Goal: Information Seeking & Learning: Learn about a topic

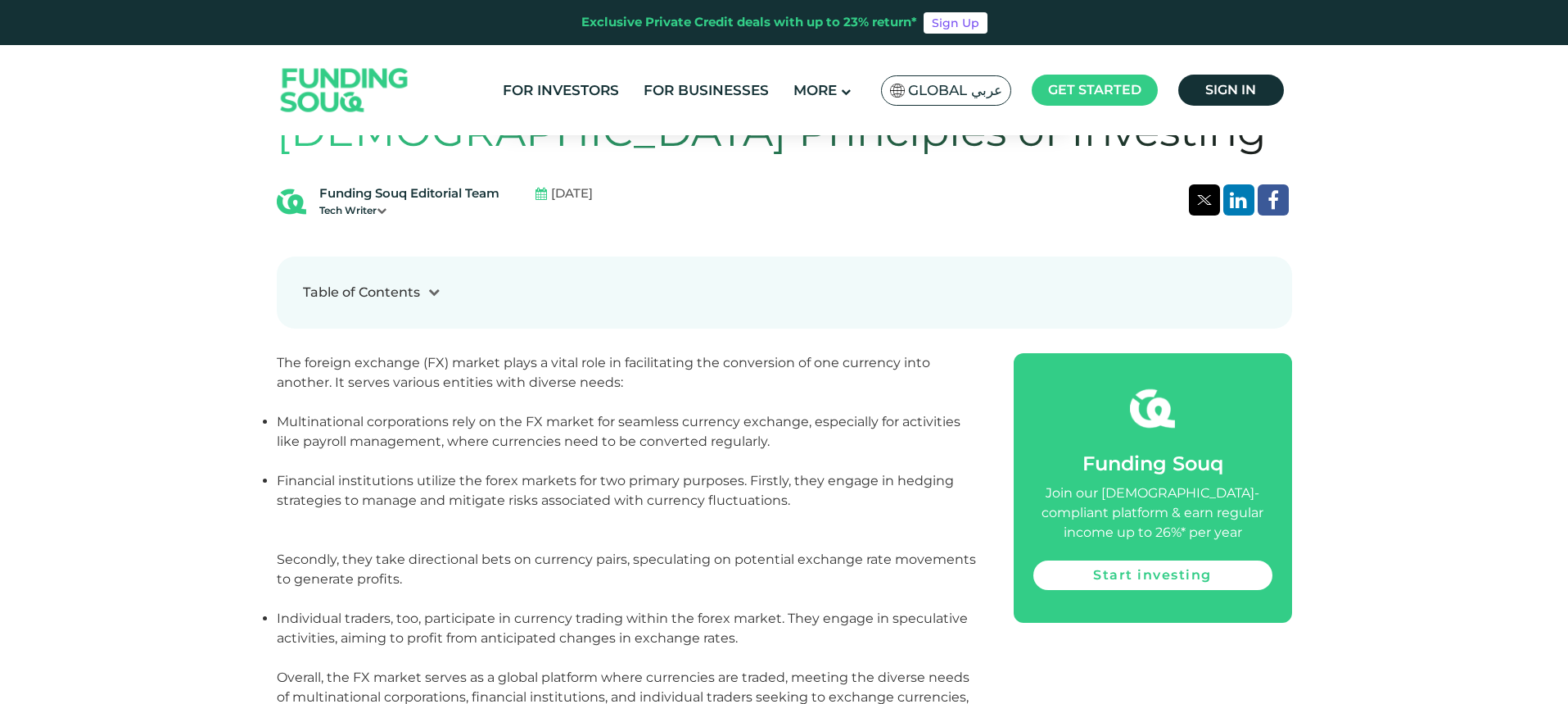
scroll to position [738, 0]
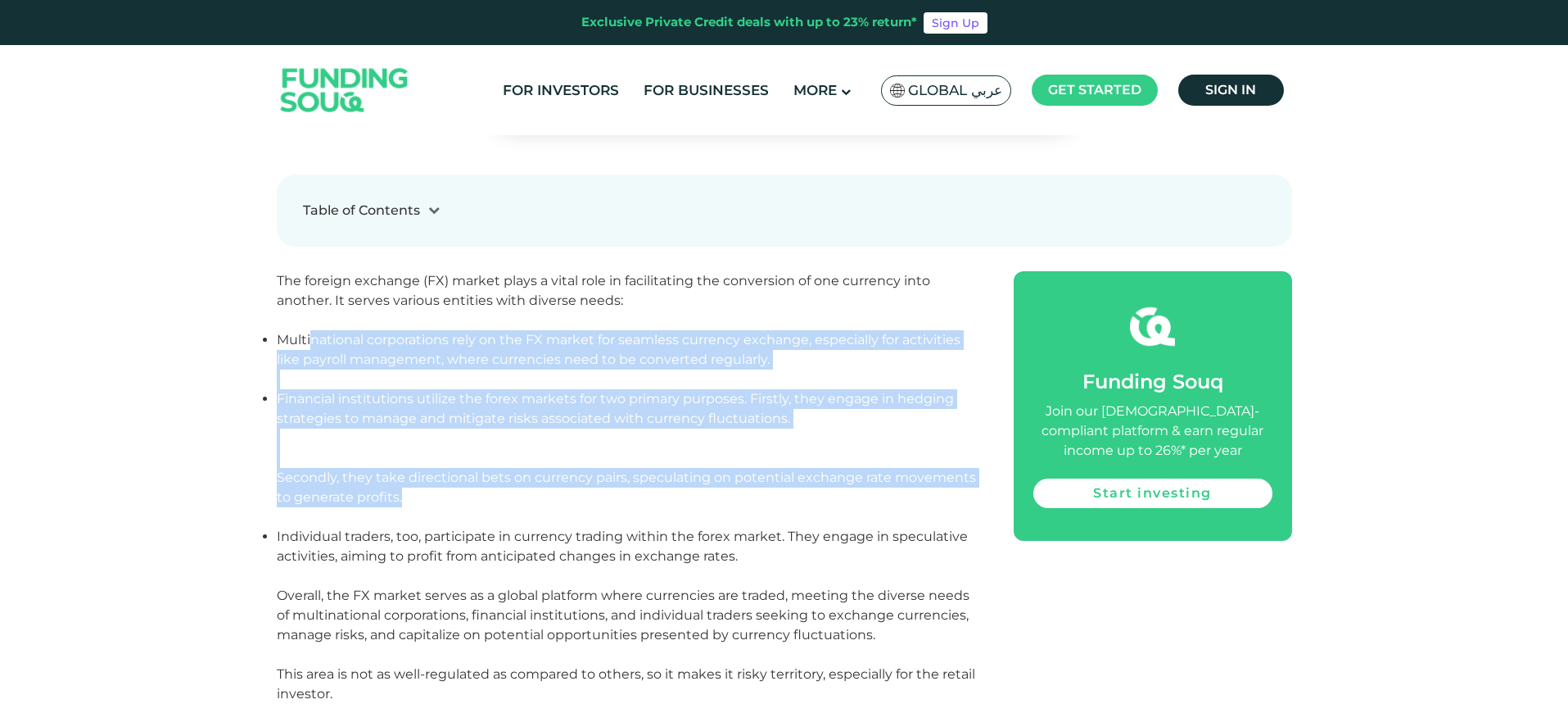
drag, startPoint x: 309, startPoint y: 338, endPoint x: 400, endPoint y: 497, distance: 183.2
click at [400, 497] on ol "Multinational corporations rely on the FX market for seamless currency exchange…" at bounding box center [628, 457] width 701 height 256
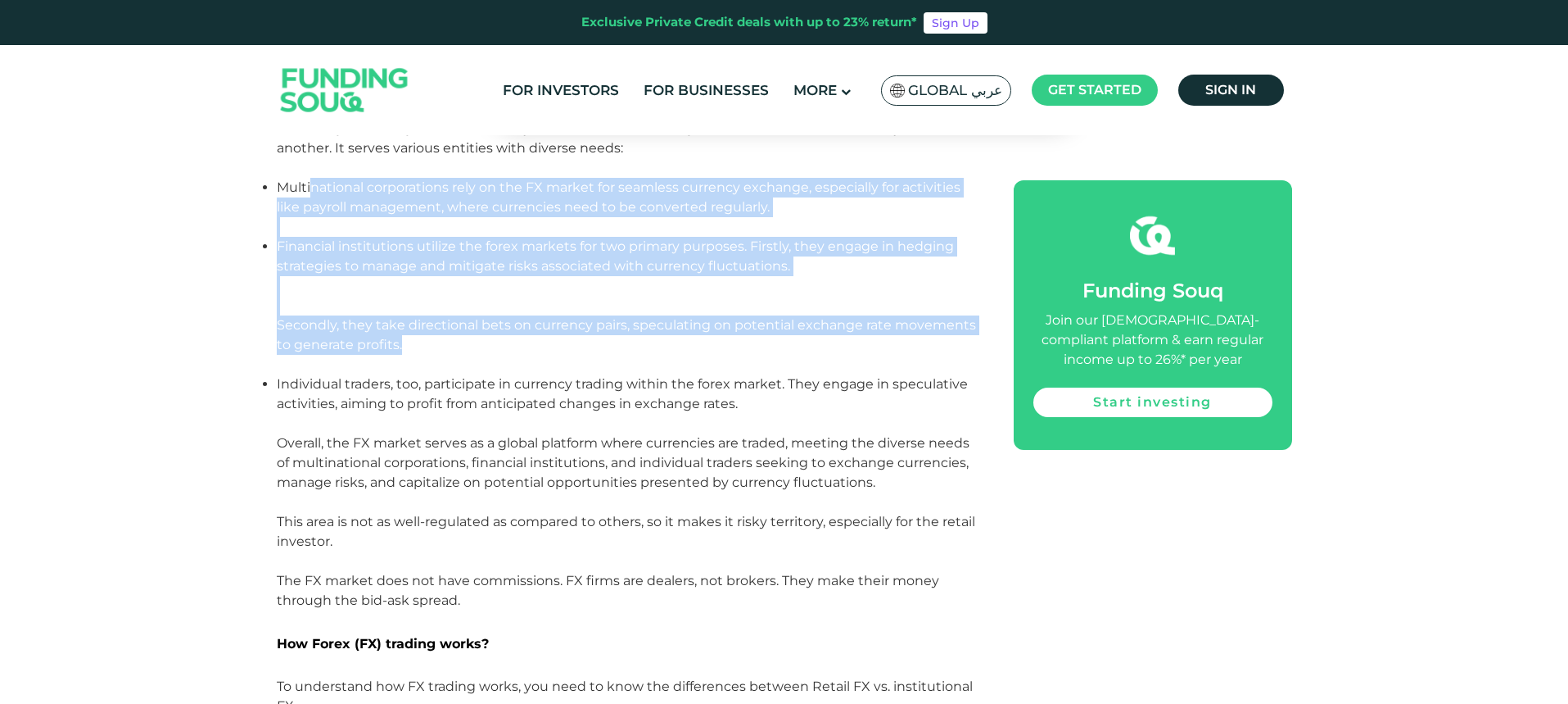
scroll to position [901, 0]
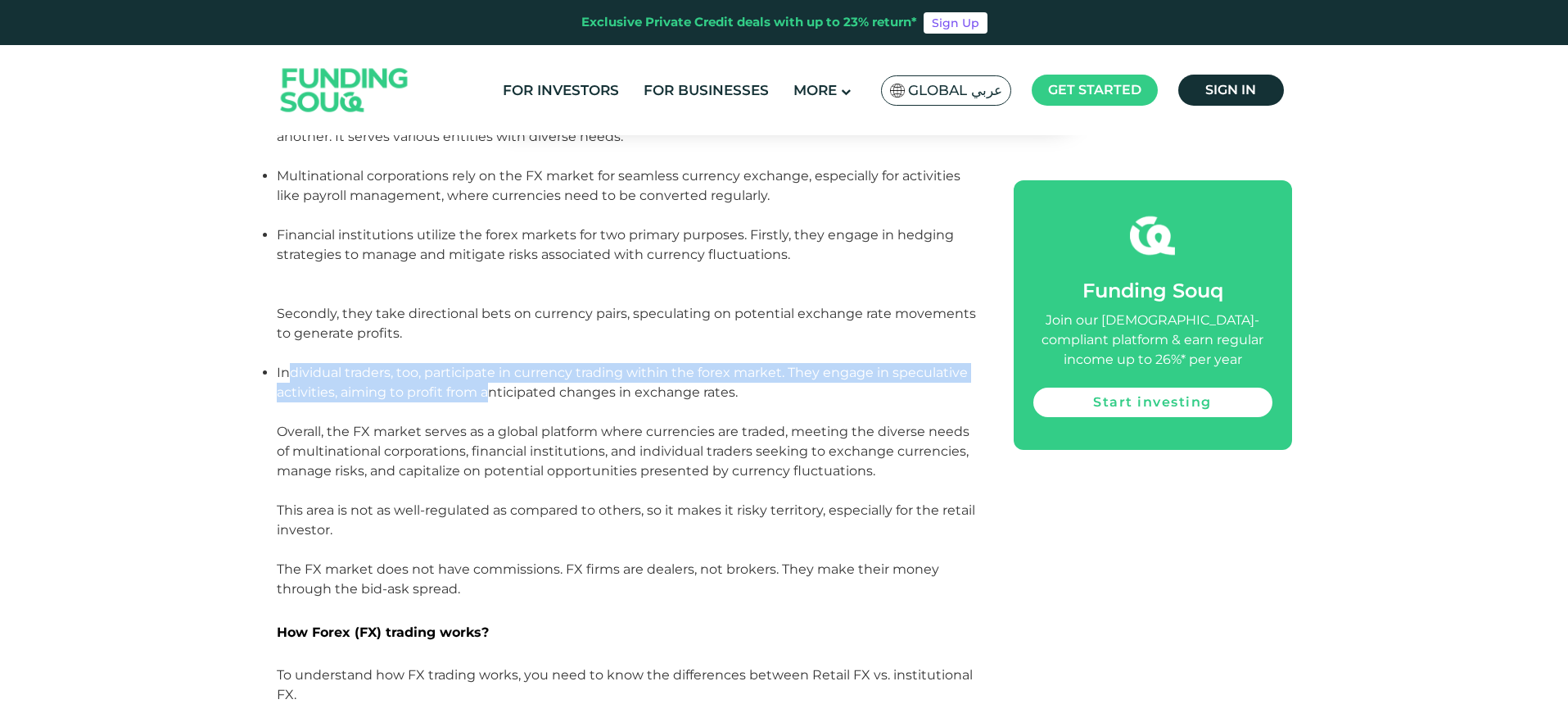
drag, startPoint x: 286, startPoint y: 372, endPoint x: 489, endPoint y: 400, distance: 204.9
click at [489, 400] on p "Individual traders, too, participate in currency trading within the forex marke…" at bounding box center [628, 393] width 701 height 59
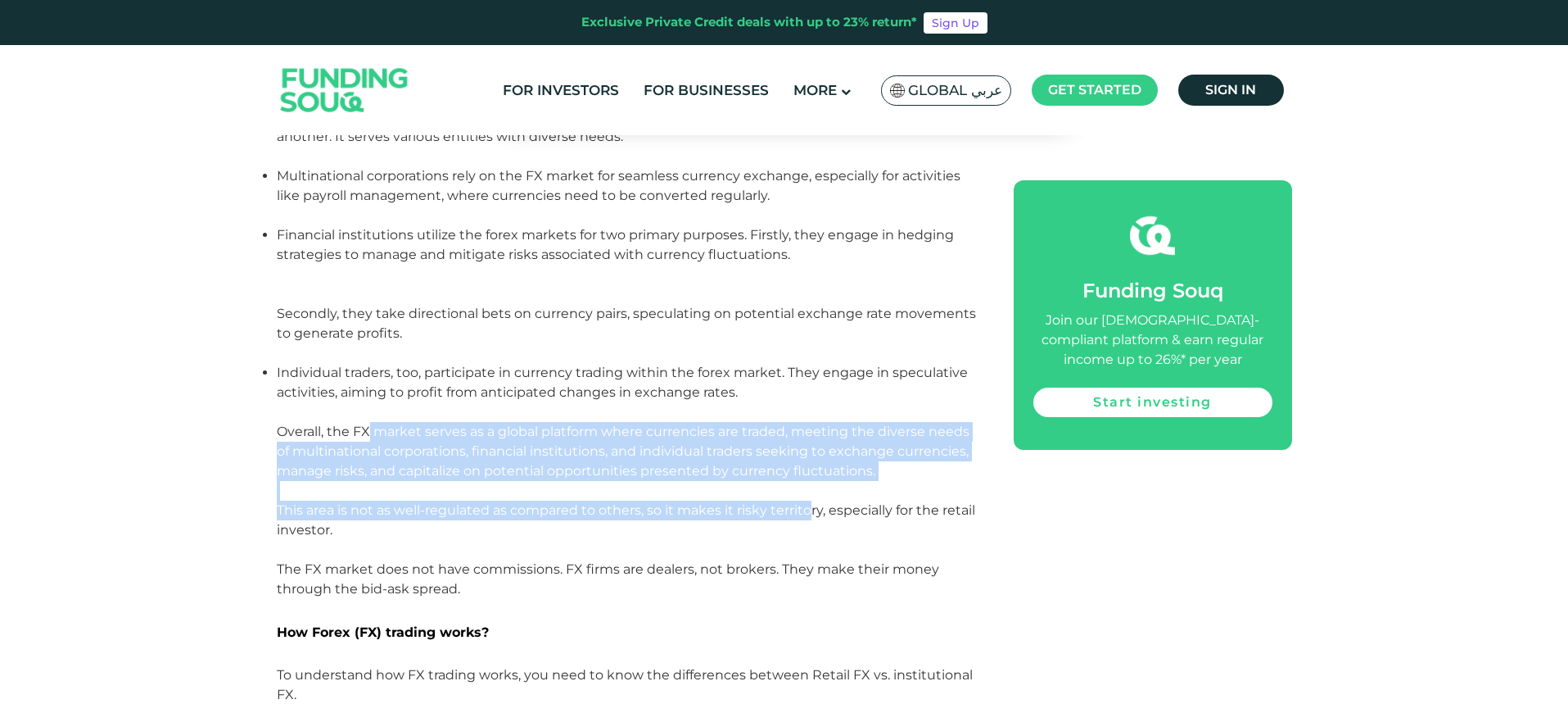
drag, startPoint x: 368, startPoint y: 427, endPoint x: 810, endPoint y: 502, distance: 448.3
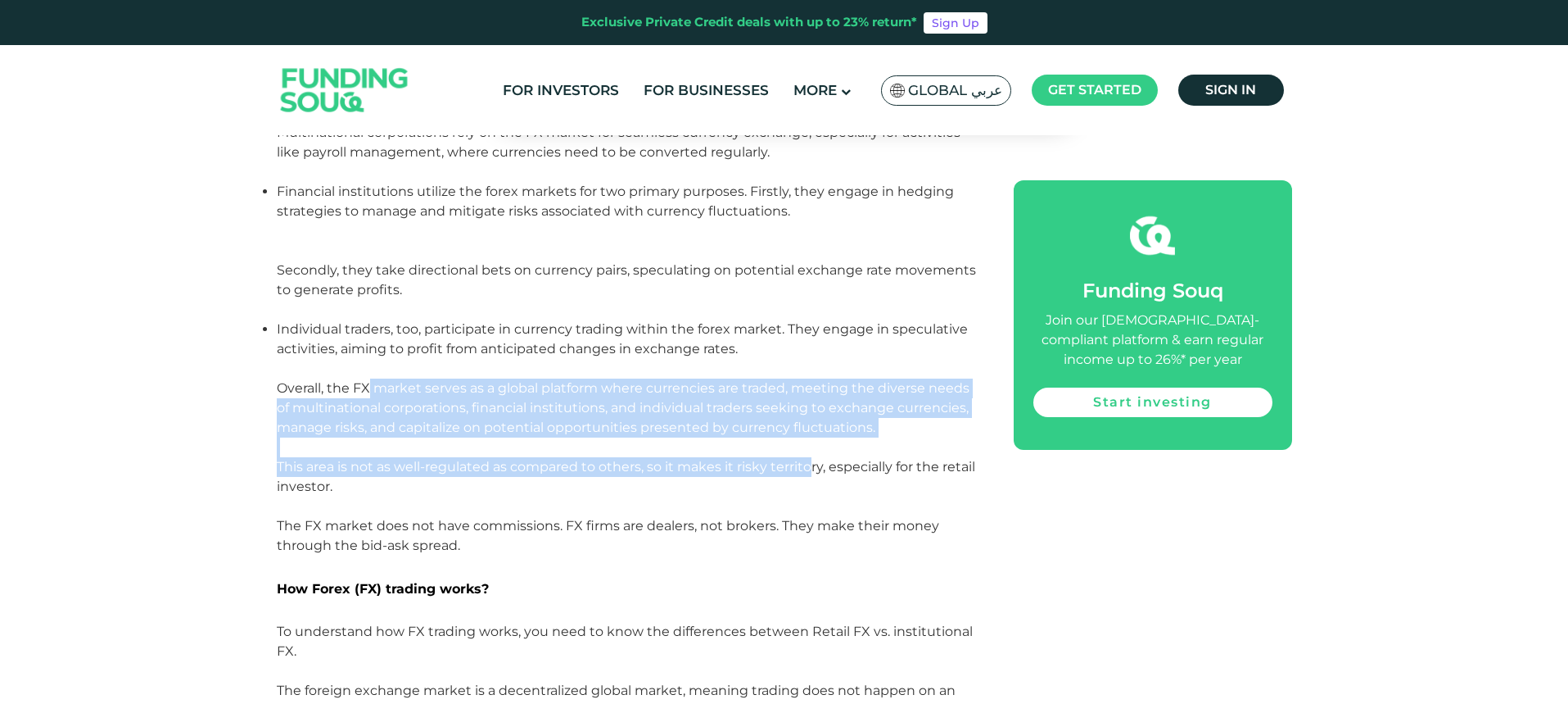
scroll to position [1147, 0]
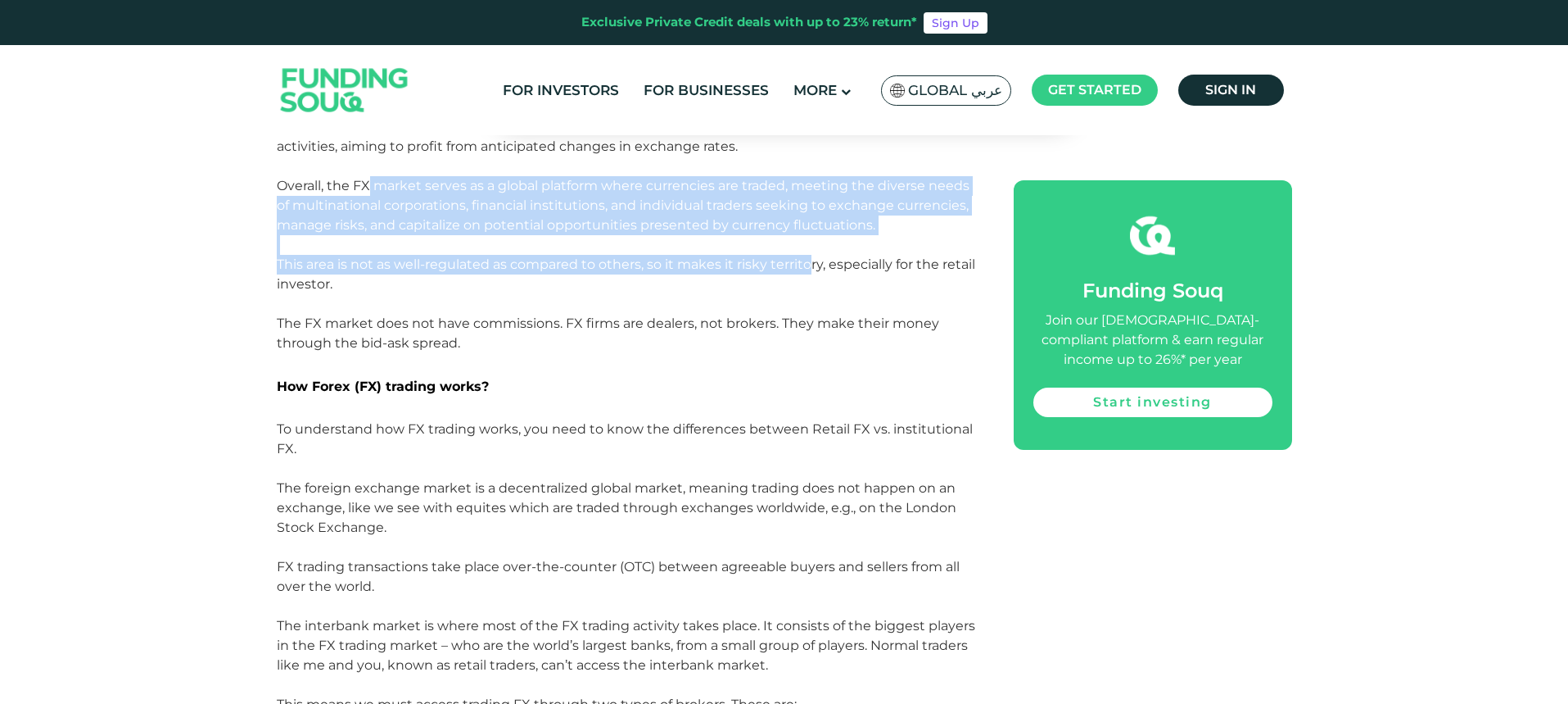
click at [400, 263] on span "This area is not as well-regulated as compared to others, so it makes it risky …" at bounding box center [627, 274] width 699 height 36
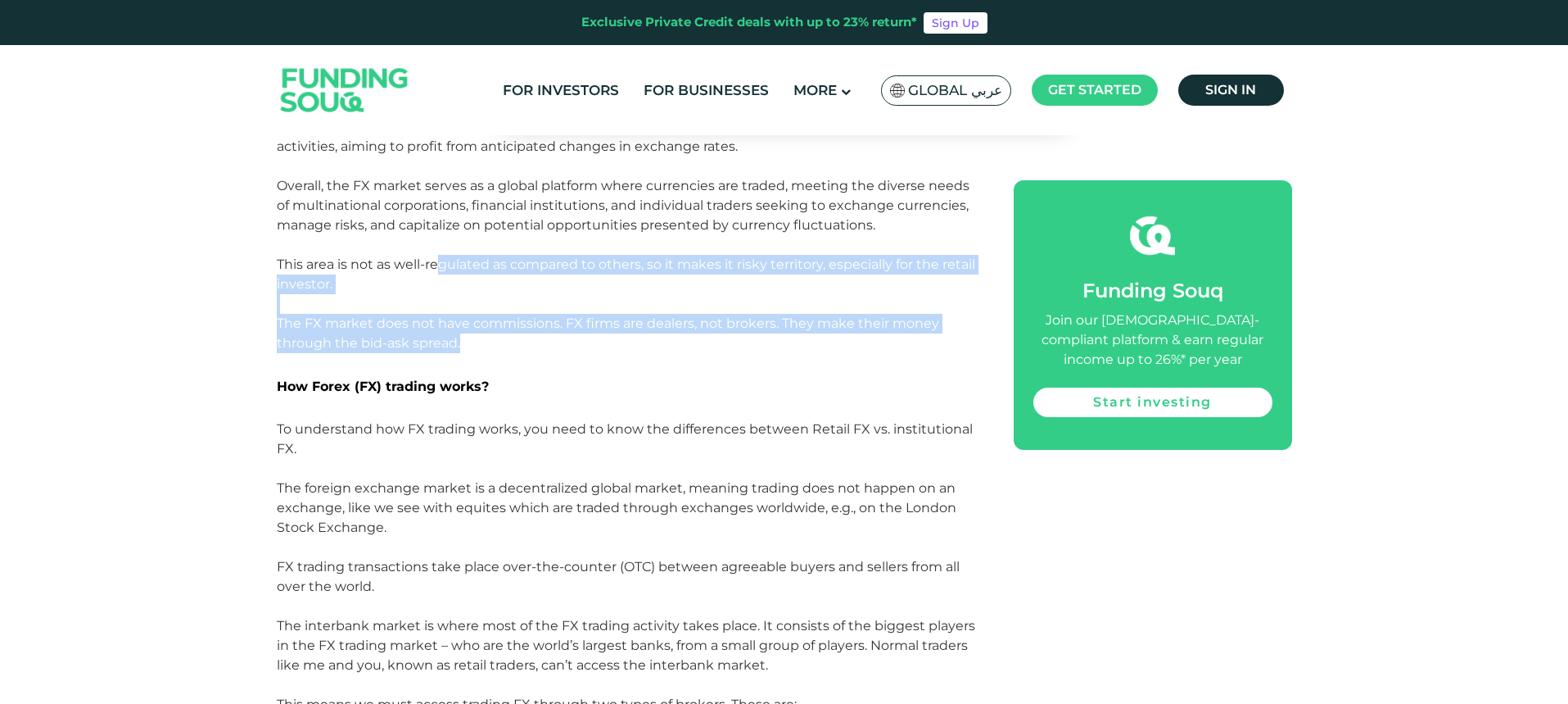
drag, startPoint x: 436, startPoint y: 263, endPoint x: 481, endPoint y: 348, distance: 96.2
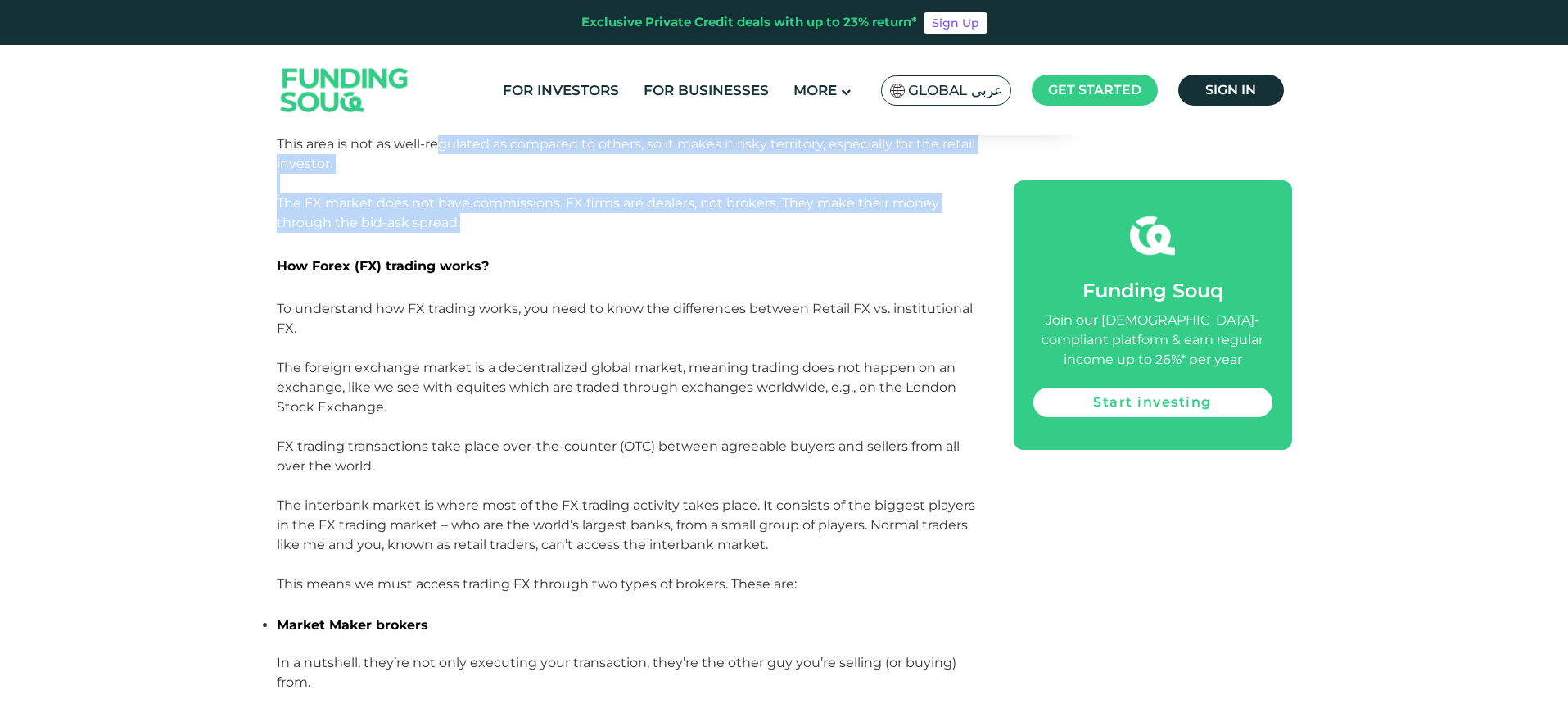
scroll to position [1311, 0]
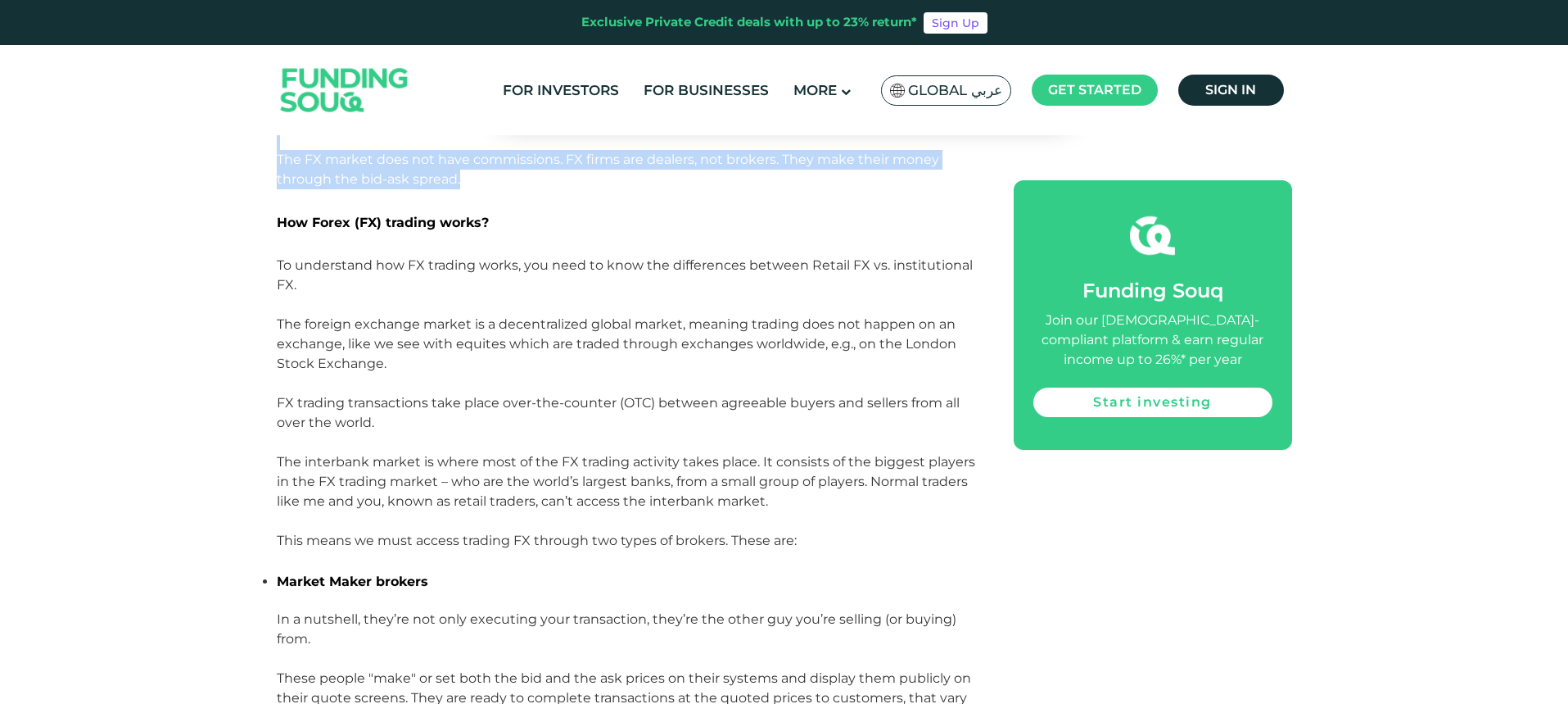
drag, startPoint x: 308, startPoint y: 223, endPoint x: 427, endPoint y: 427, distance: 236.2
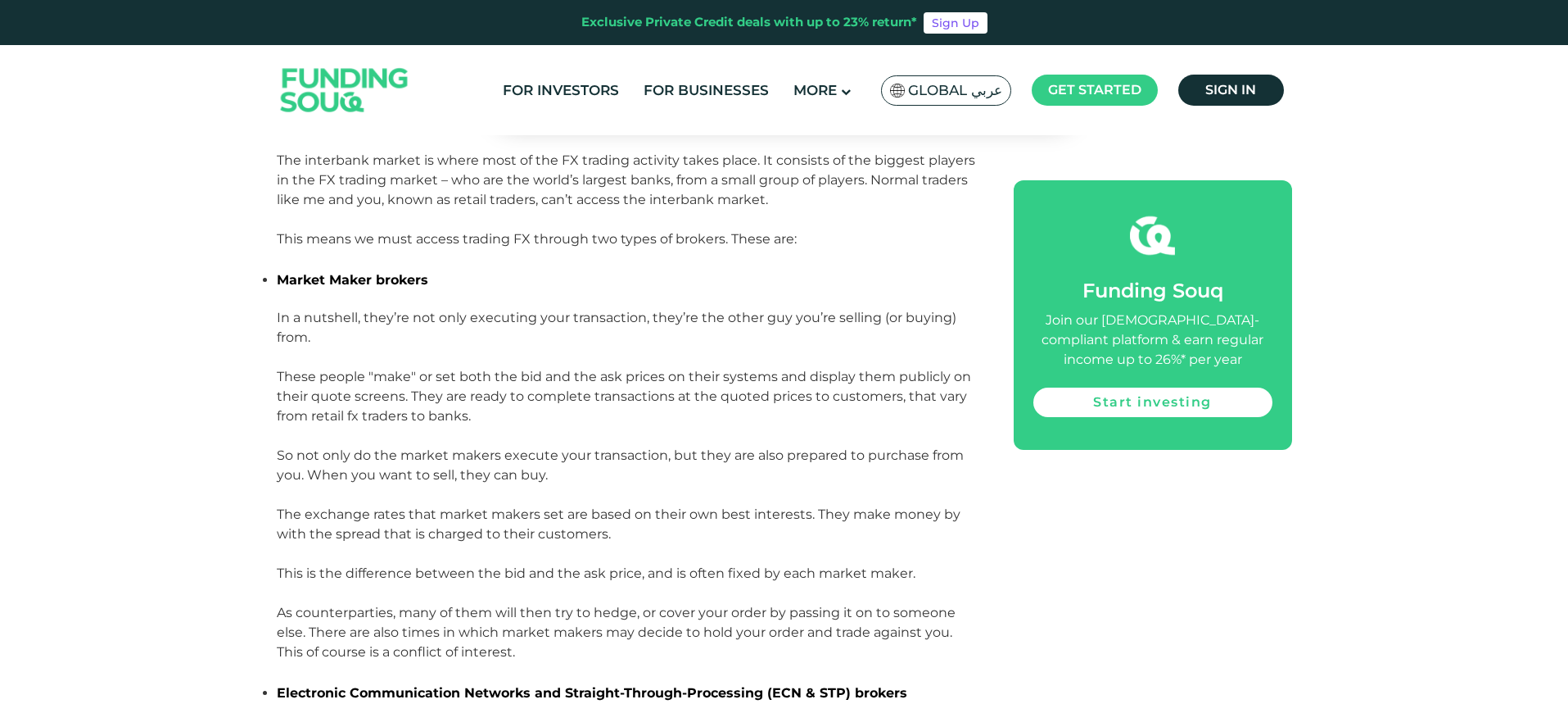
scroll to position [1639, 0]
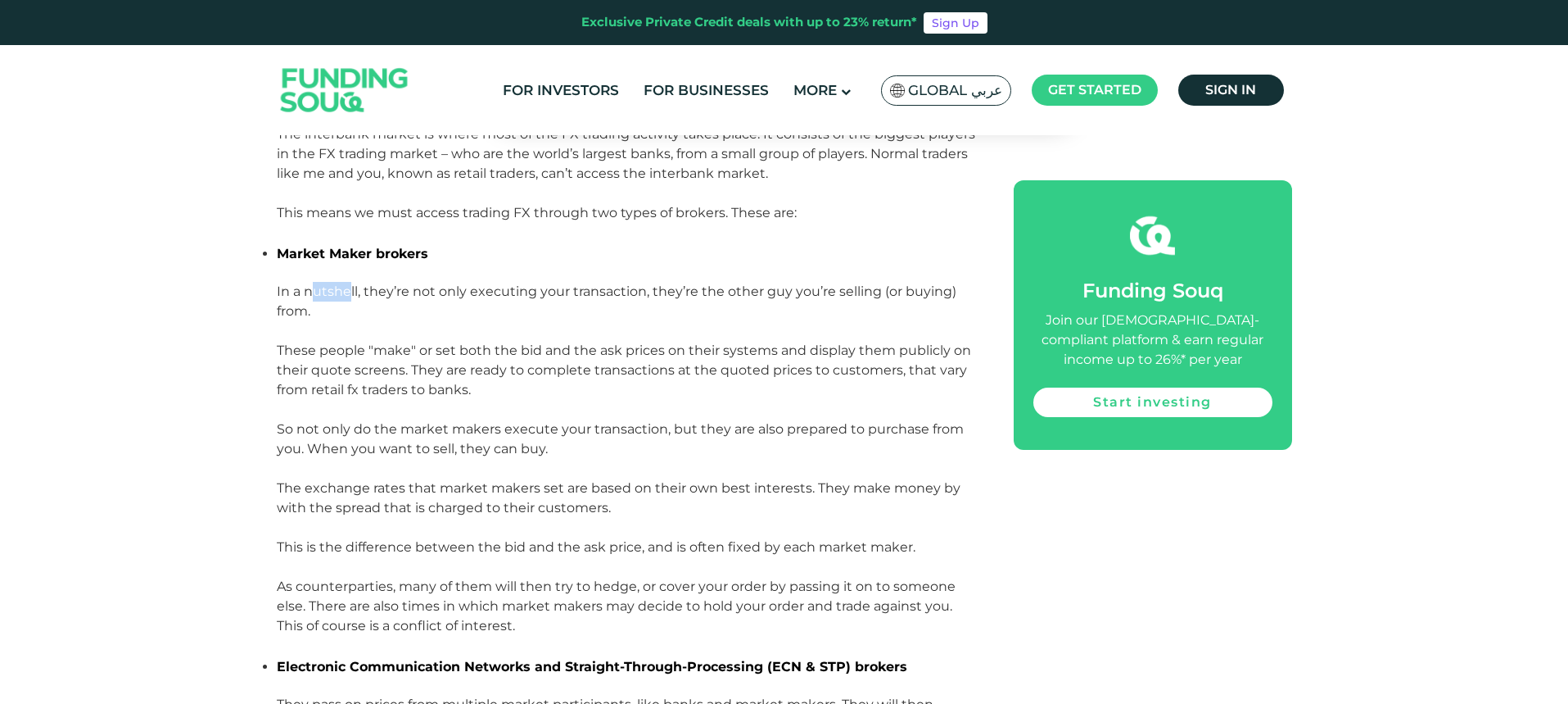
drag, startPoint x: 313, startPoint y: 286, endPoint x: 351, endPoint y: 292, distance: 38.5
click at [351, 292] on span "In a nutshell, they’re not only executing your transaction, they’re the other g…" at bounding box center [617, 301] width 680 height 36
drag, startPoint x: 464, startPoint y: 291, endPoint x: 499, endPoint y: 392, distance: 106.9
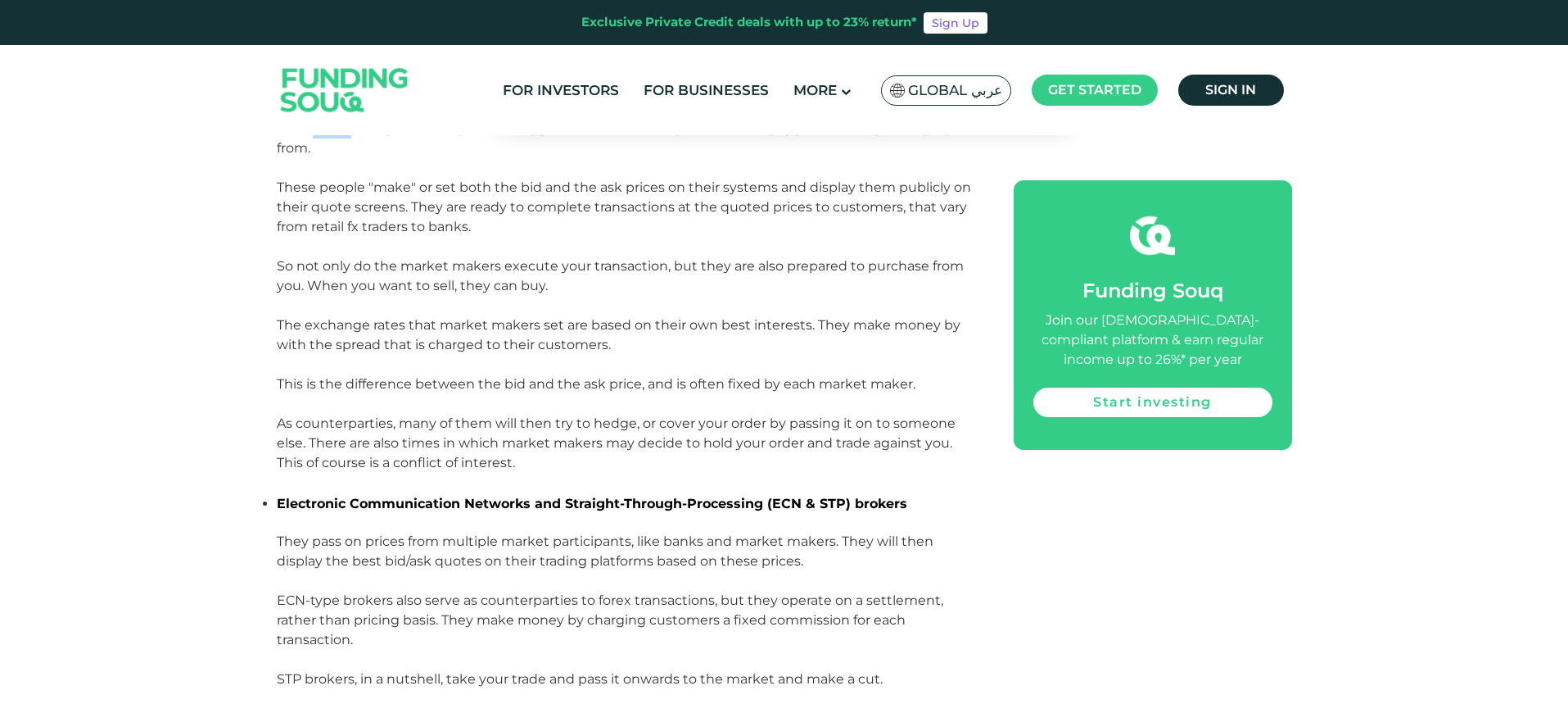
scroll to position [1803, 0]
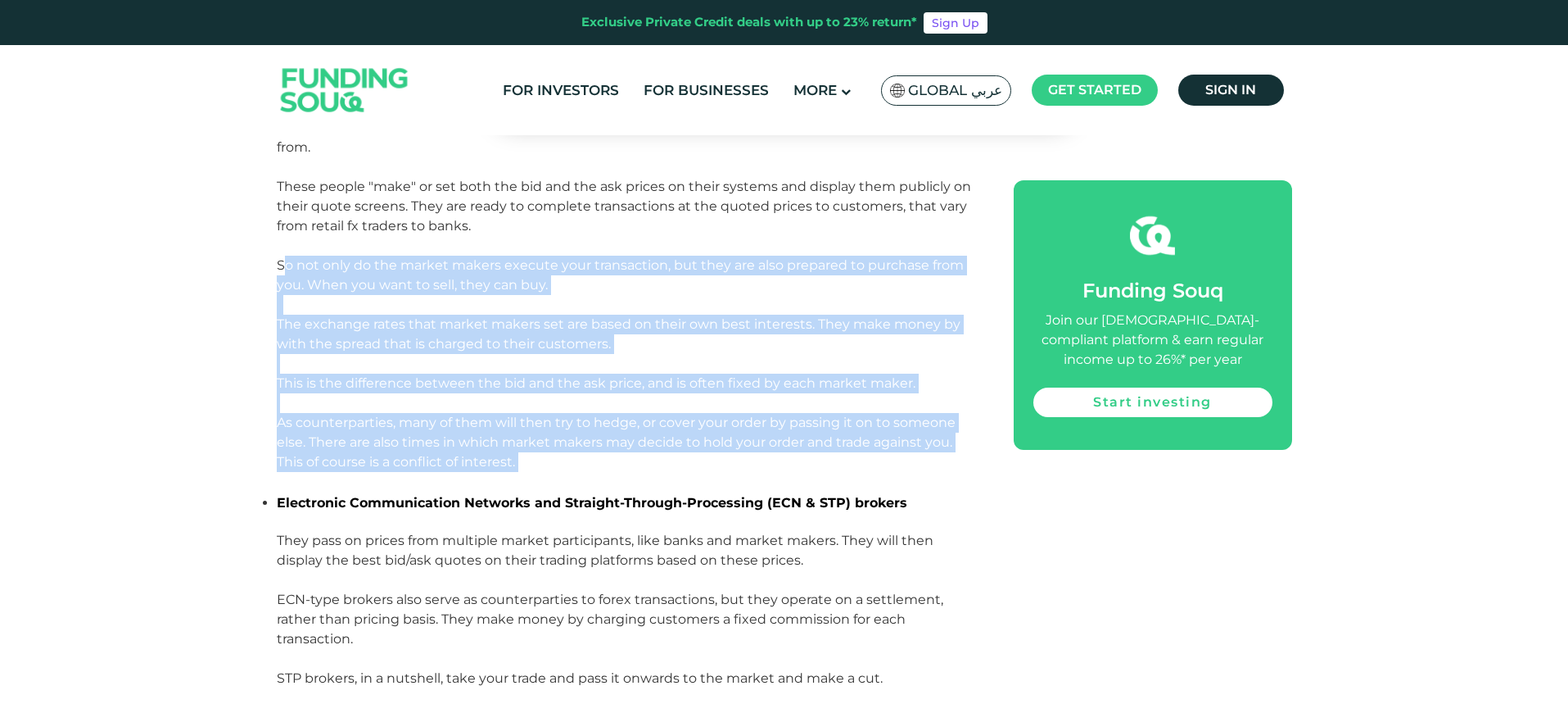
drag, startPoint x: 283, startPoint y: 263, endPoint x: 528, endPoint y: 475, distance: 324.0
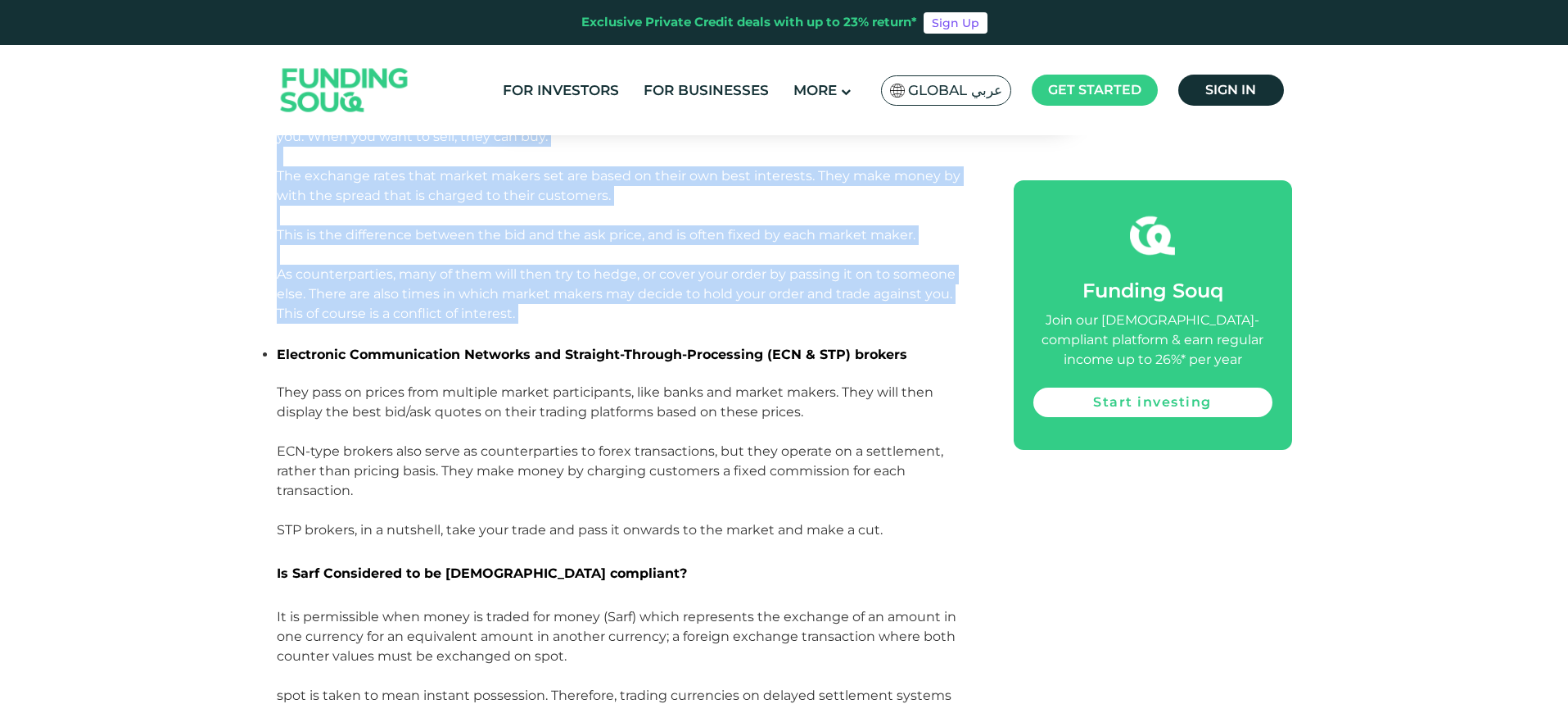
scroll to position [1967, 0]
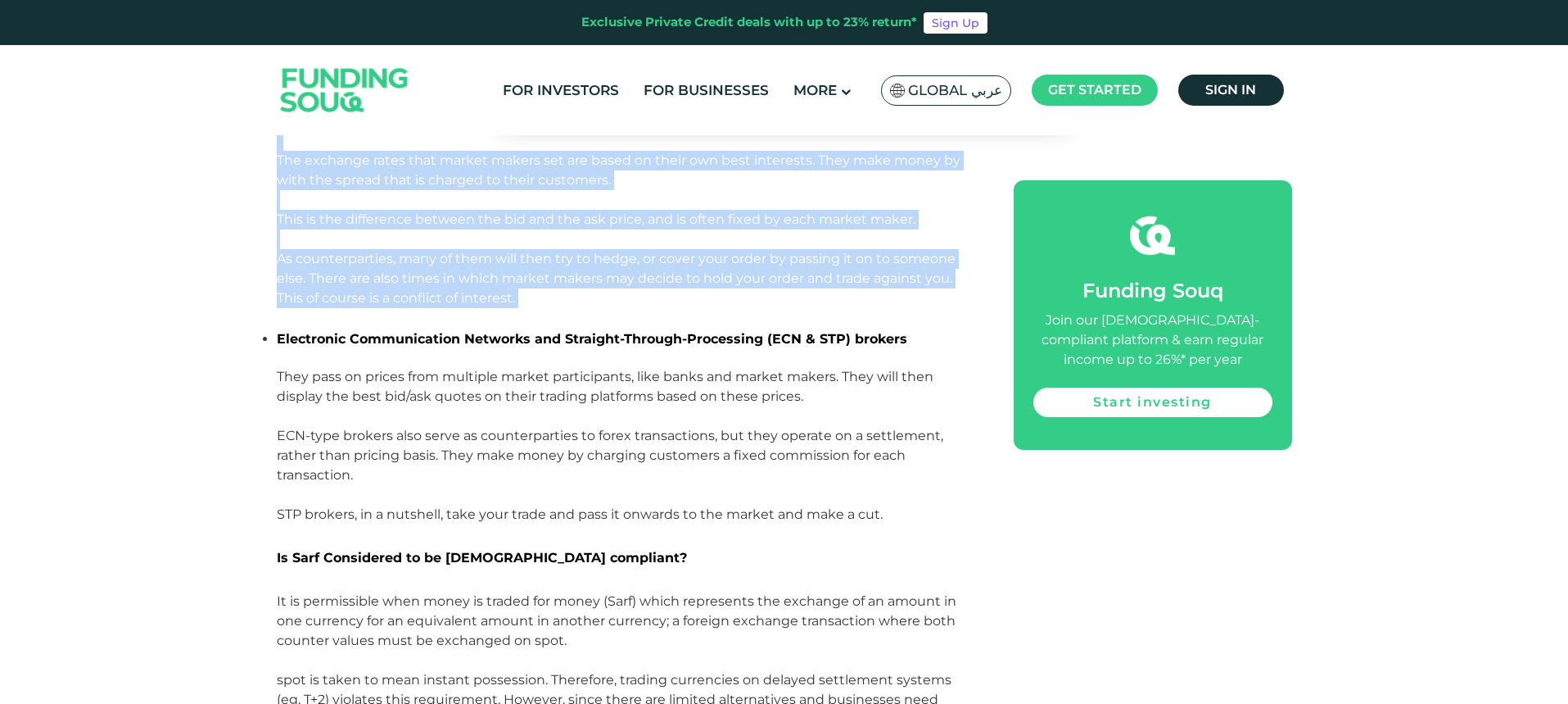
drag, startPoint x: 276, startPoint y: 372, endPoint x: 950, endPoint y: 475, distance: 681.8
click at [950, 475] on div "The foreign exchange (FX) market plays a vital role in facilitating the convers…" at bounding box center [628, 718] width 701 height 3352
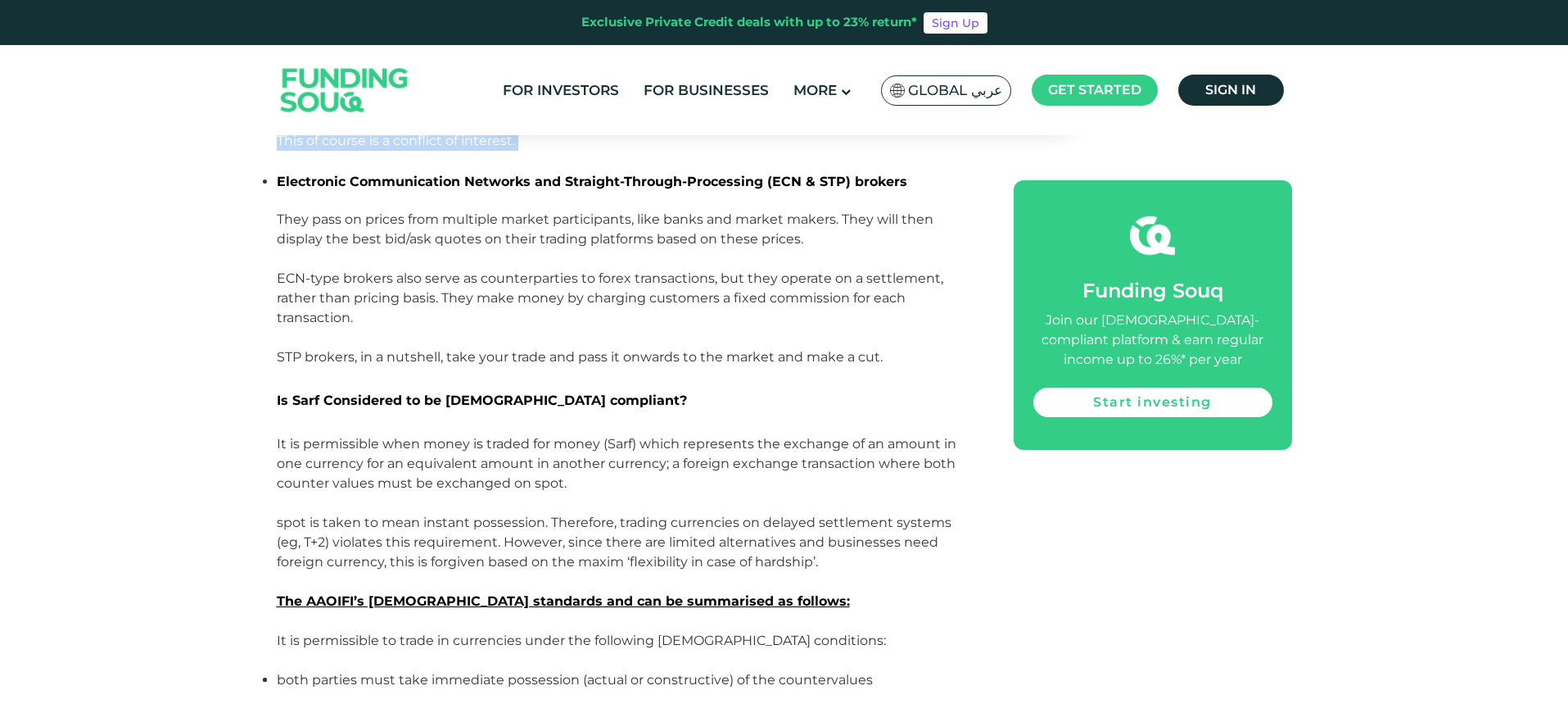
scroll to position [2131, 0]
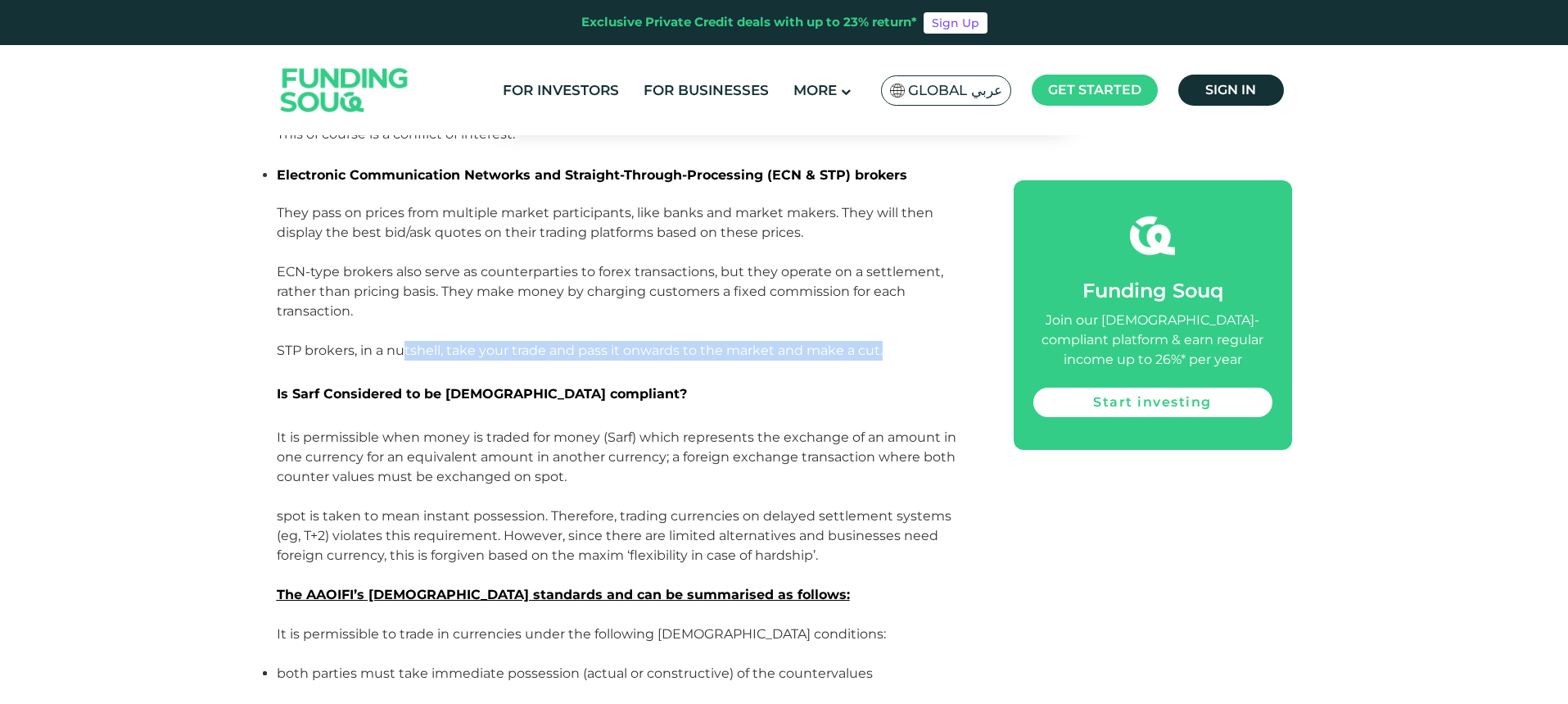
drag, startPoint x: 405, startPoint y: 352, endPoint x: 892, endPoint y: 352, distance: 487.0
click at [892, 352] on p "STP brokers, in a nutshell, take your trade and pass it onwards to the market a…" at bounding box center [628, 360] width 701 height 39
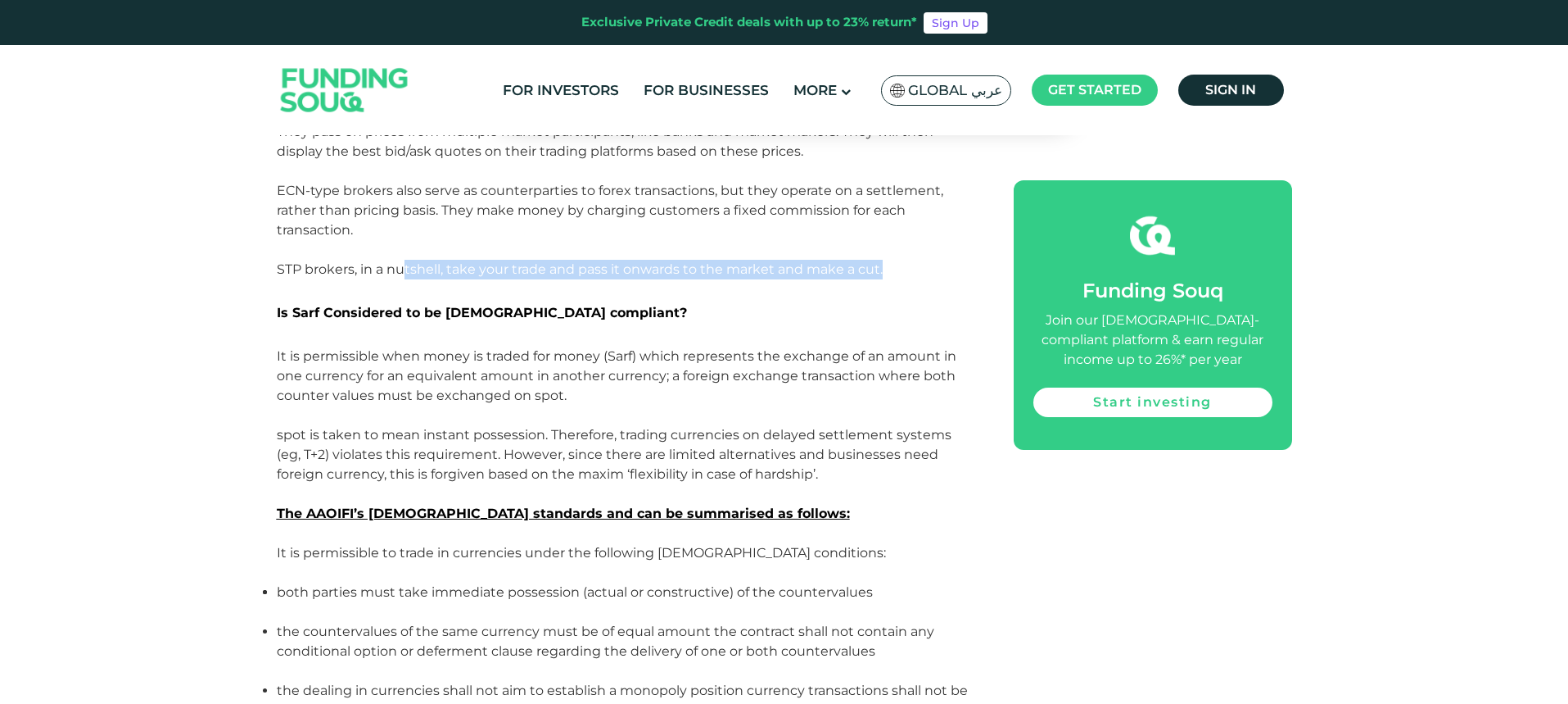
scroll to position [2213, 0]
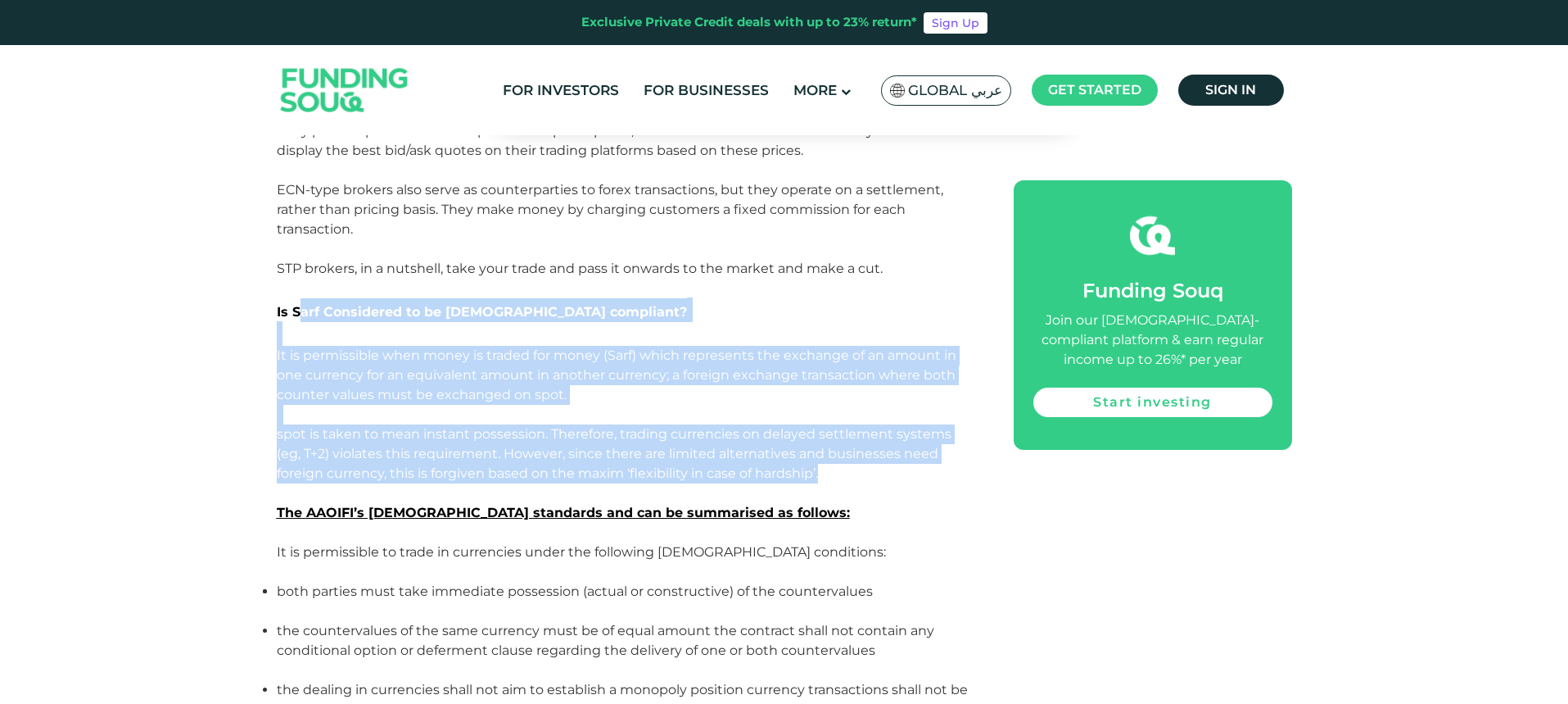
drag, startPoint x: 298, startPoint y: 309, endPoint x: 775, endPoint y: 471, distance: 503.8
click at [775, 471] on div "The foreign exchange (FX) market plays a vital role in facilitating the convers…" at bounding box center [628, 472] width 701 height 3352
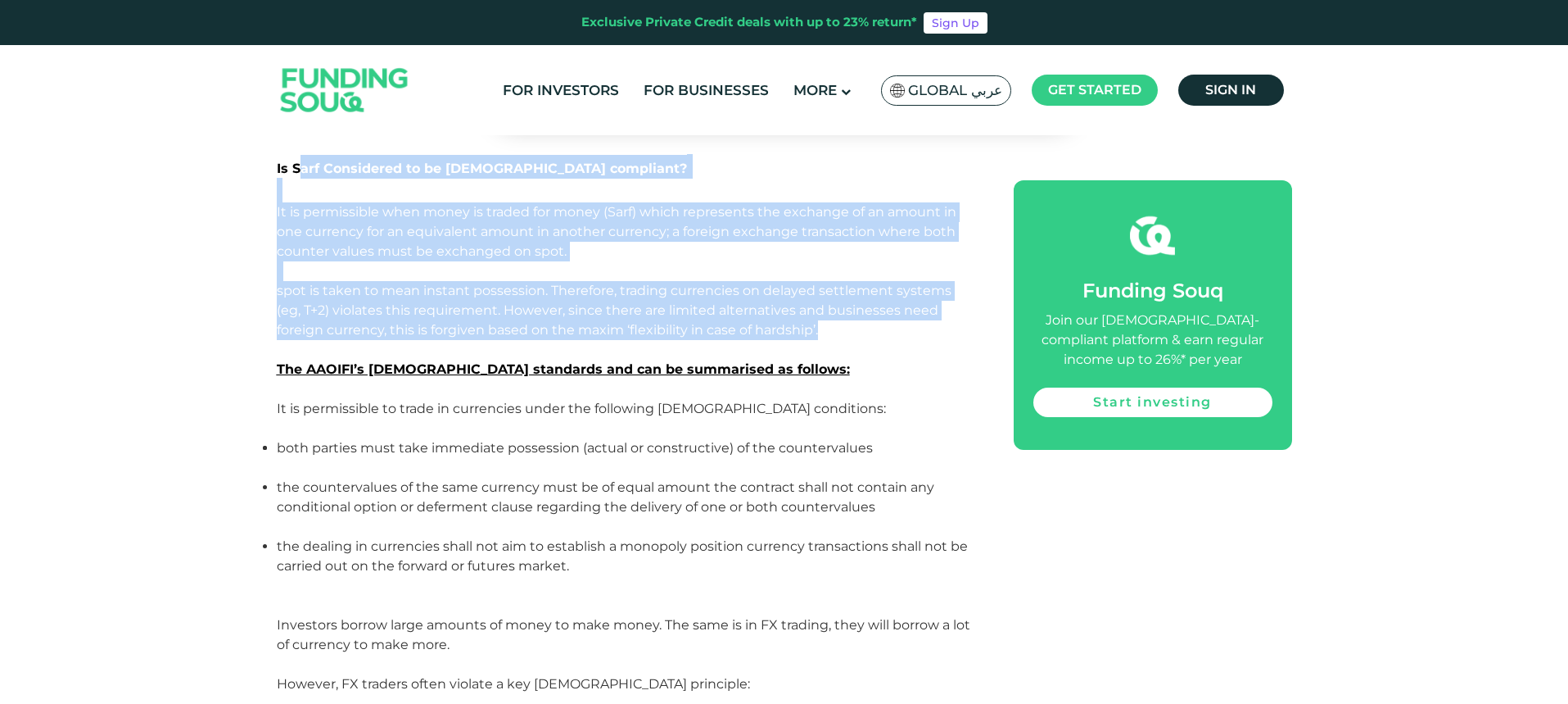
scroll to position [2377, 0]
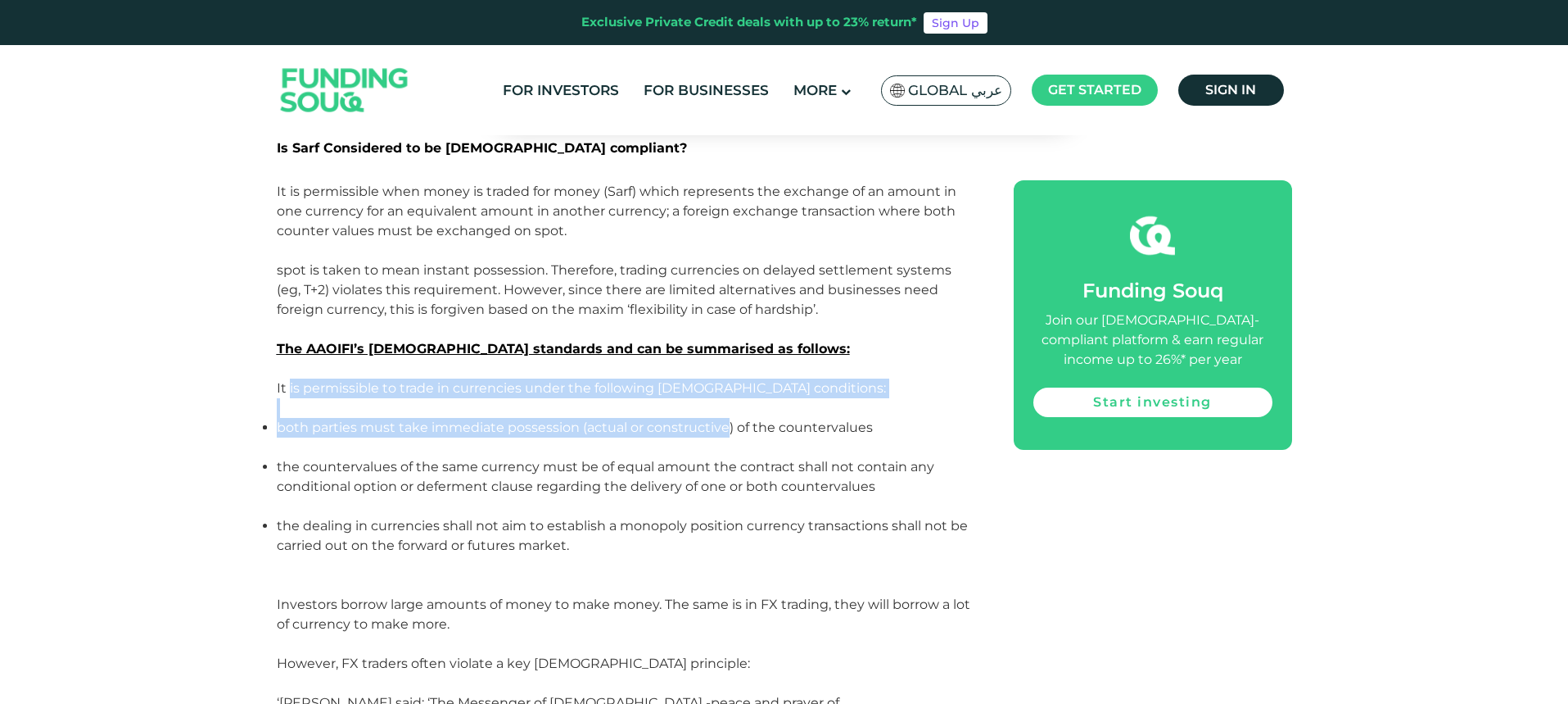
drag, startPoint x: 289, startPoint y: 390, endPoint x: 727, endPoint y: 429, distance: 439.7
click at [727, 429] on div "The foreign exchange (FX) market plays a vital role in facilitating the convers…" at bounding box center [628, 308] width 701 height 3352
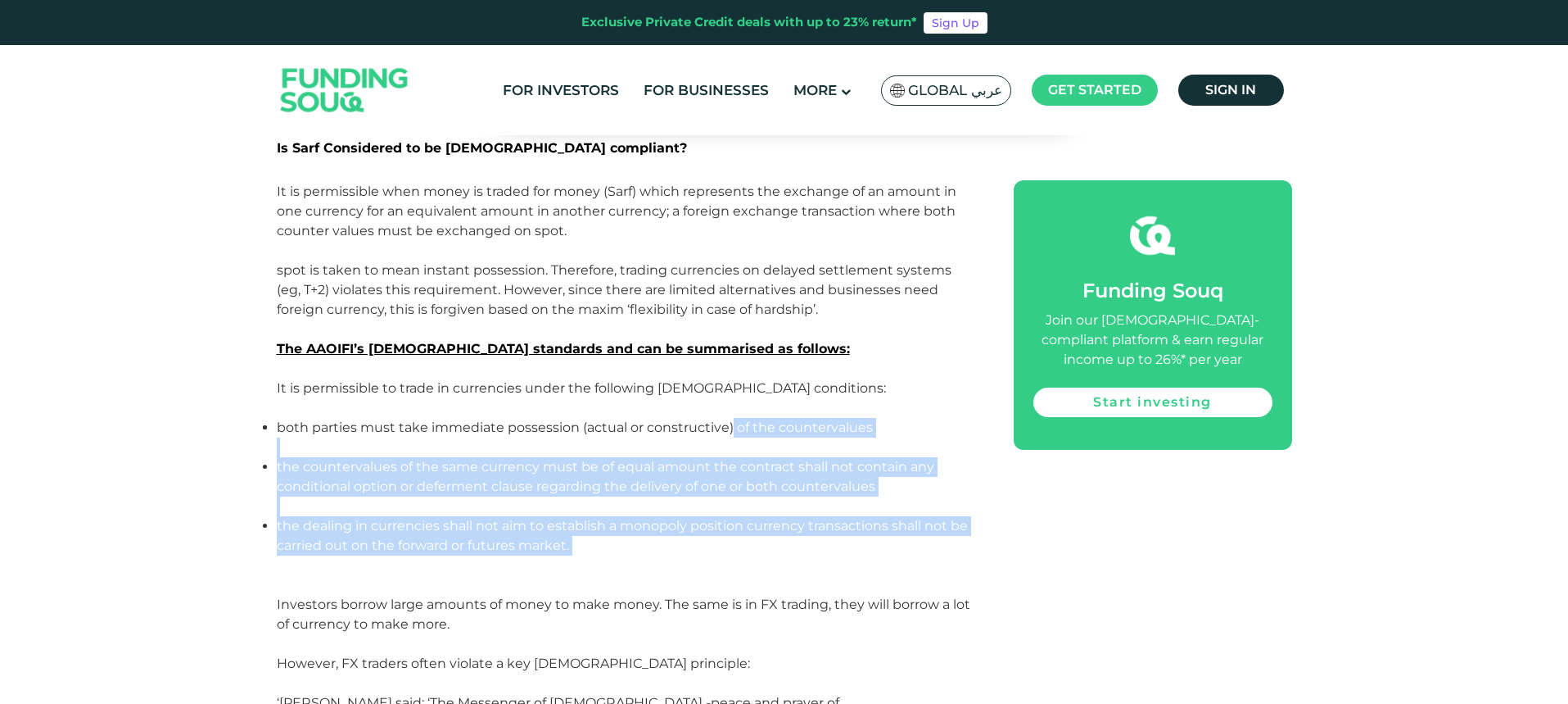
drag, startPoint x: 730, startPoint y: 427, endPoint x: 575, endPoint y: 556, distance: 201.7
click at [575, 556] on ul "both parties must take immediate possession (actual or constructive) of the cou…" at bounding box center [628, 506] width 701 height 177
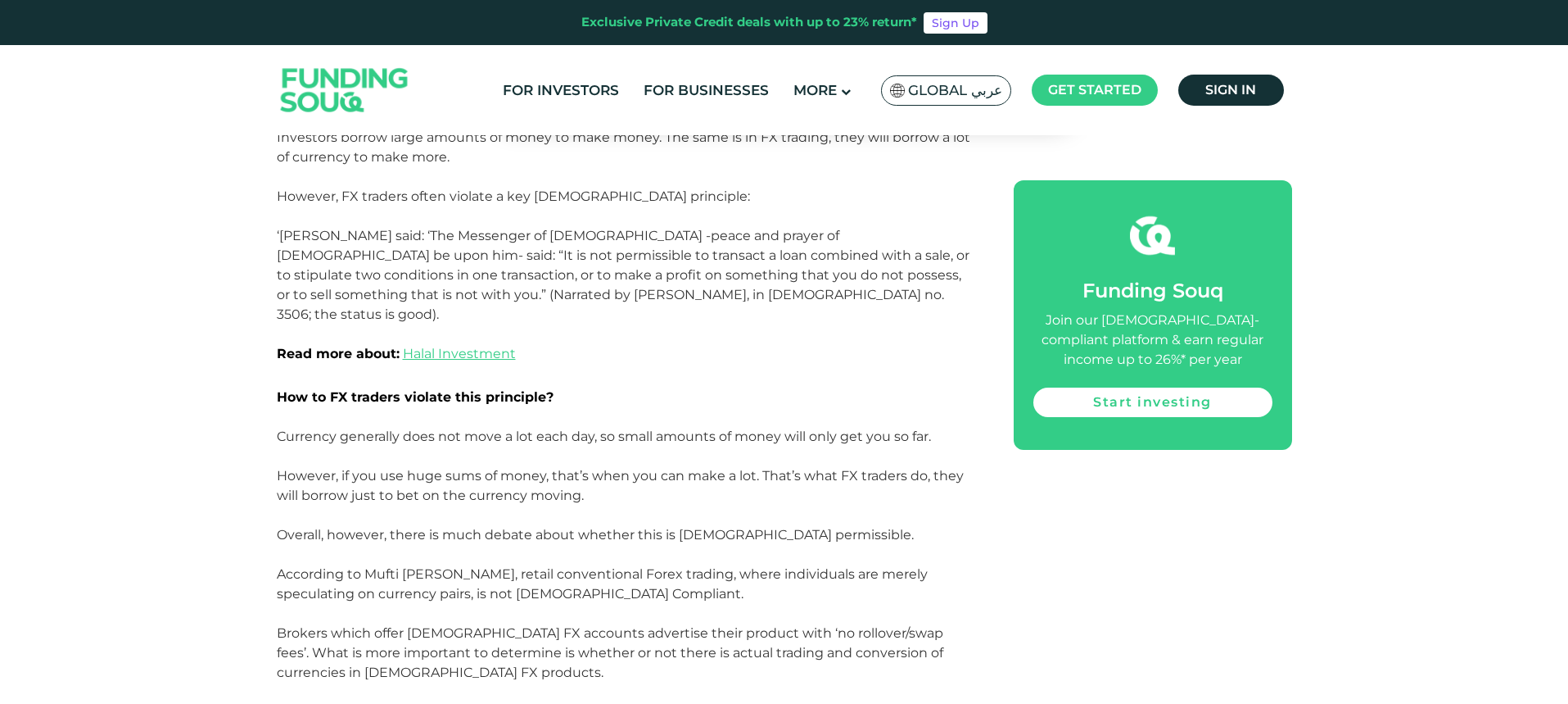
scroll to position [2868, 0]
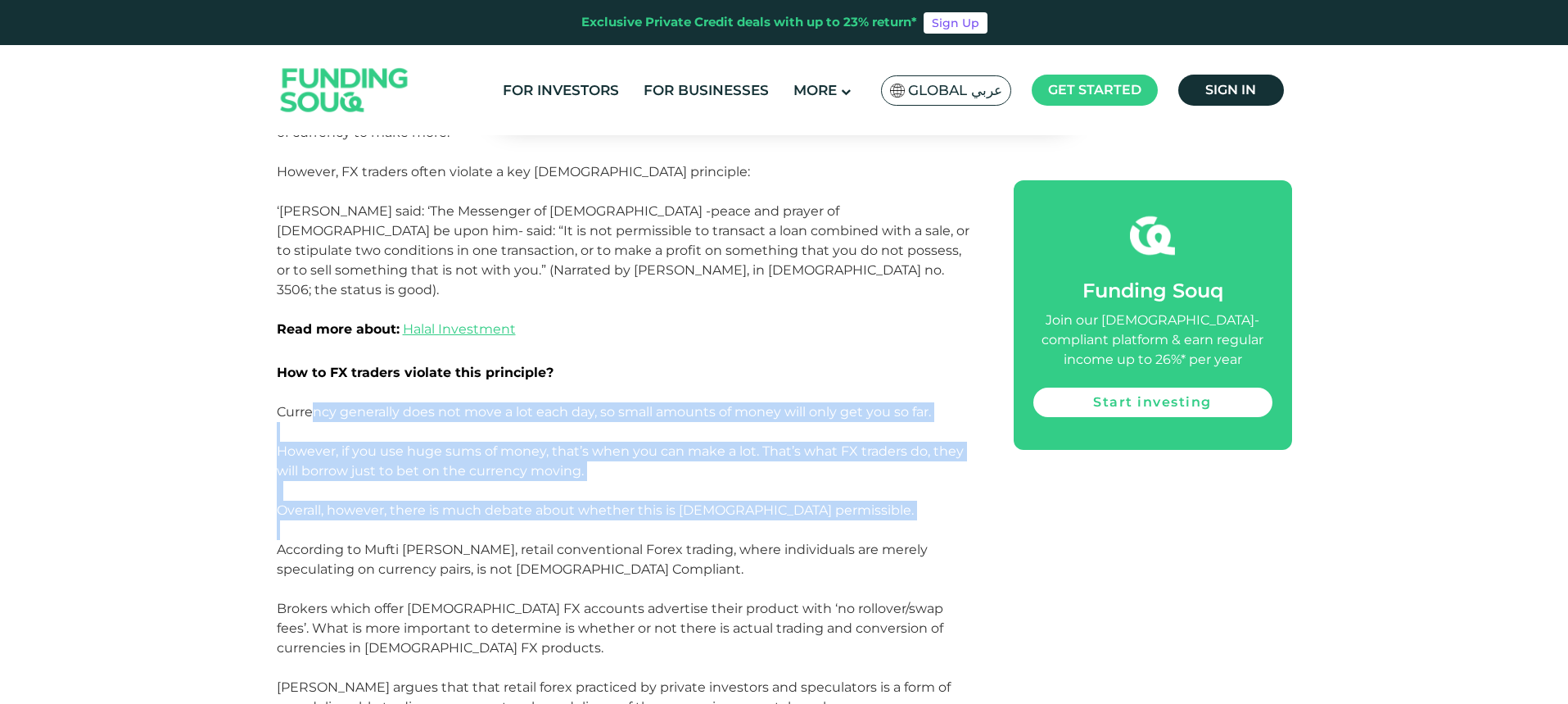
drag, startPoint x: 316, startPoint y: 396, endPoint x: 610, endPoint y: 505, distance: 313.6
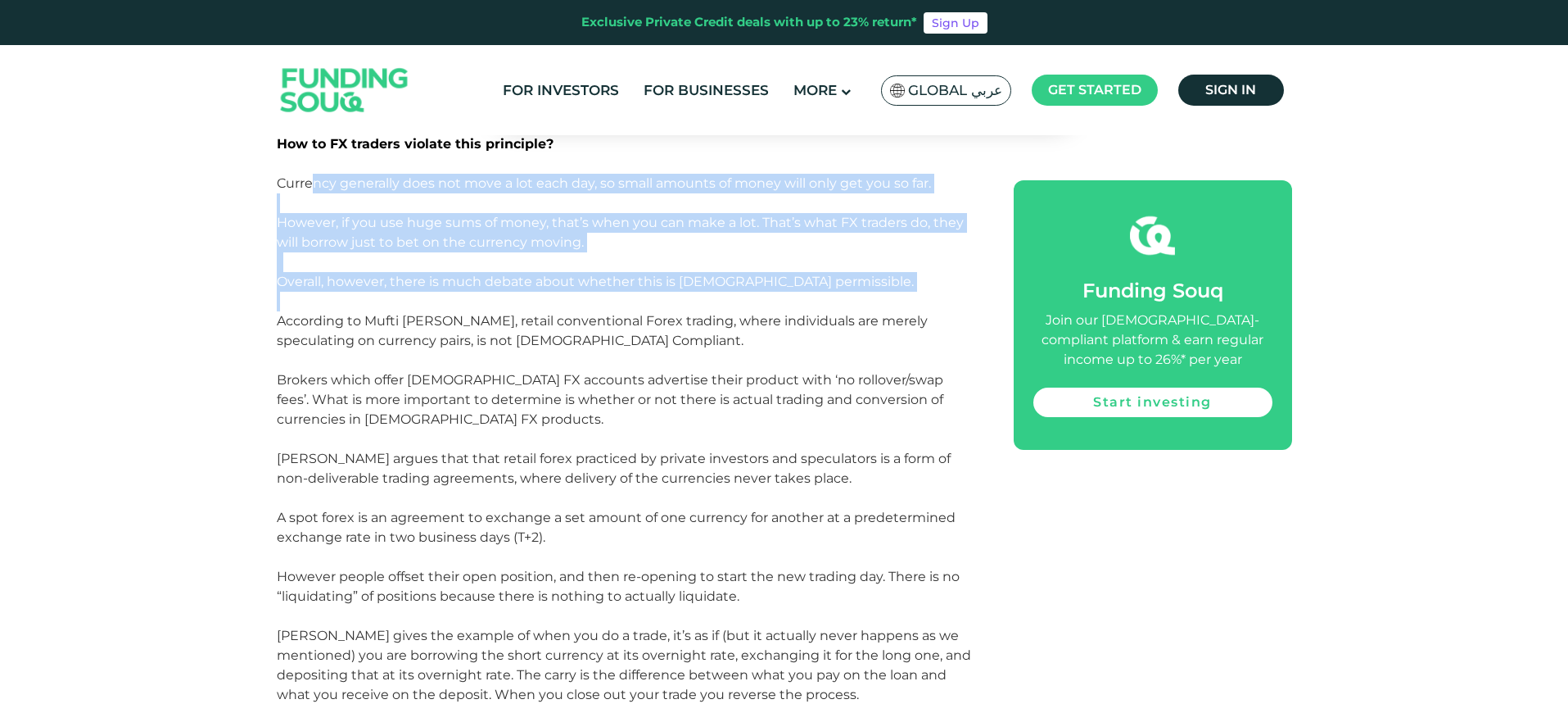
scroll to position [3114, 0]
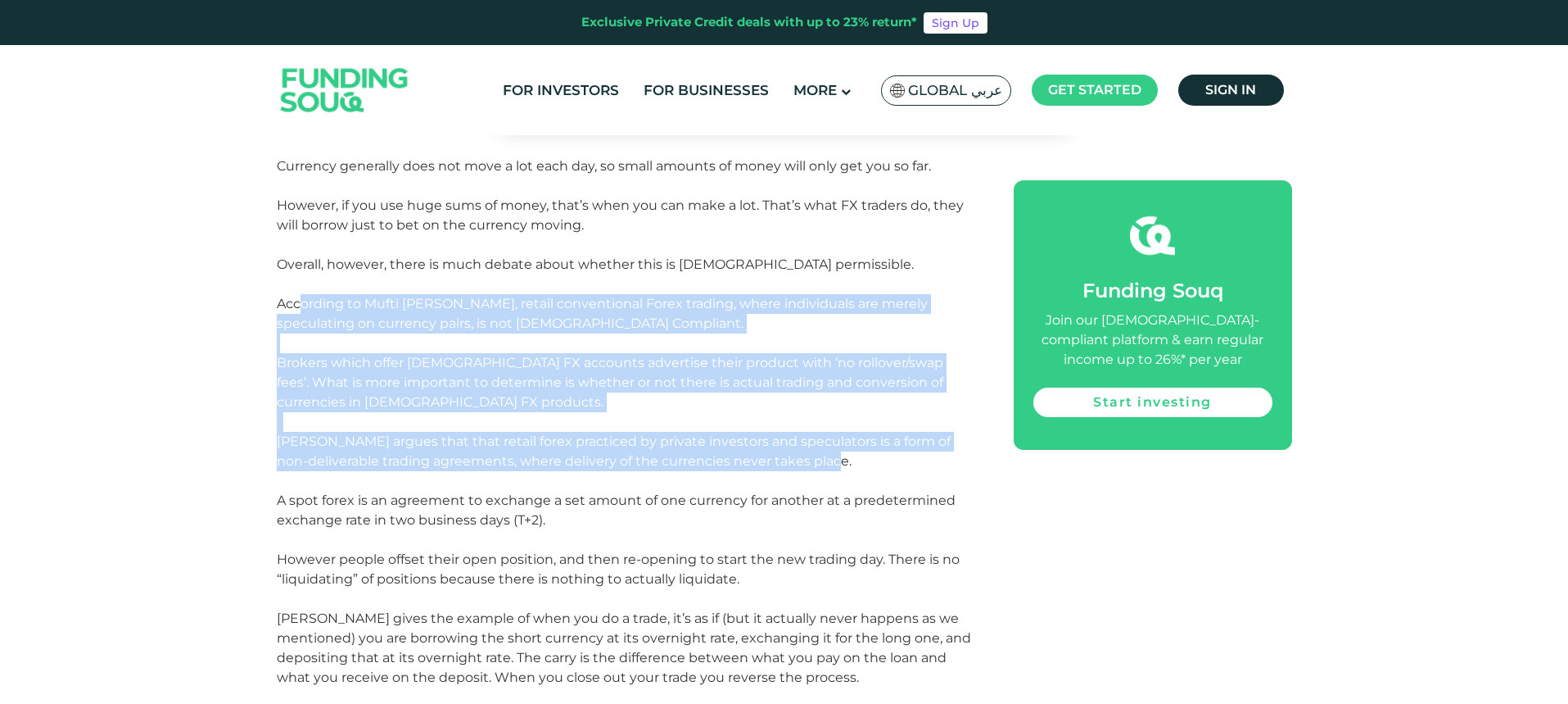
drag, startPoint x: 301, startPoint y: 280, endPoint x: 821, endPoint y: 441, distance: 544.4
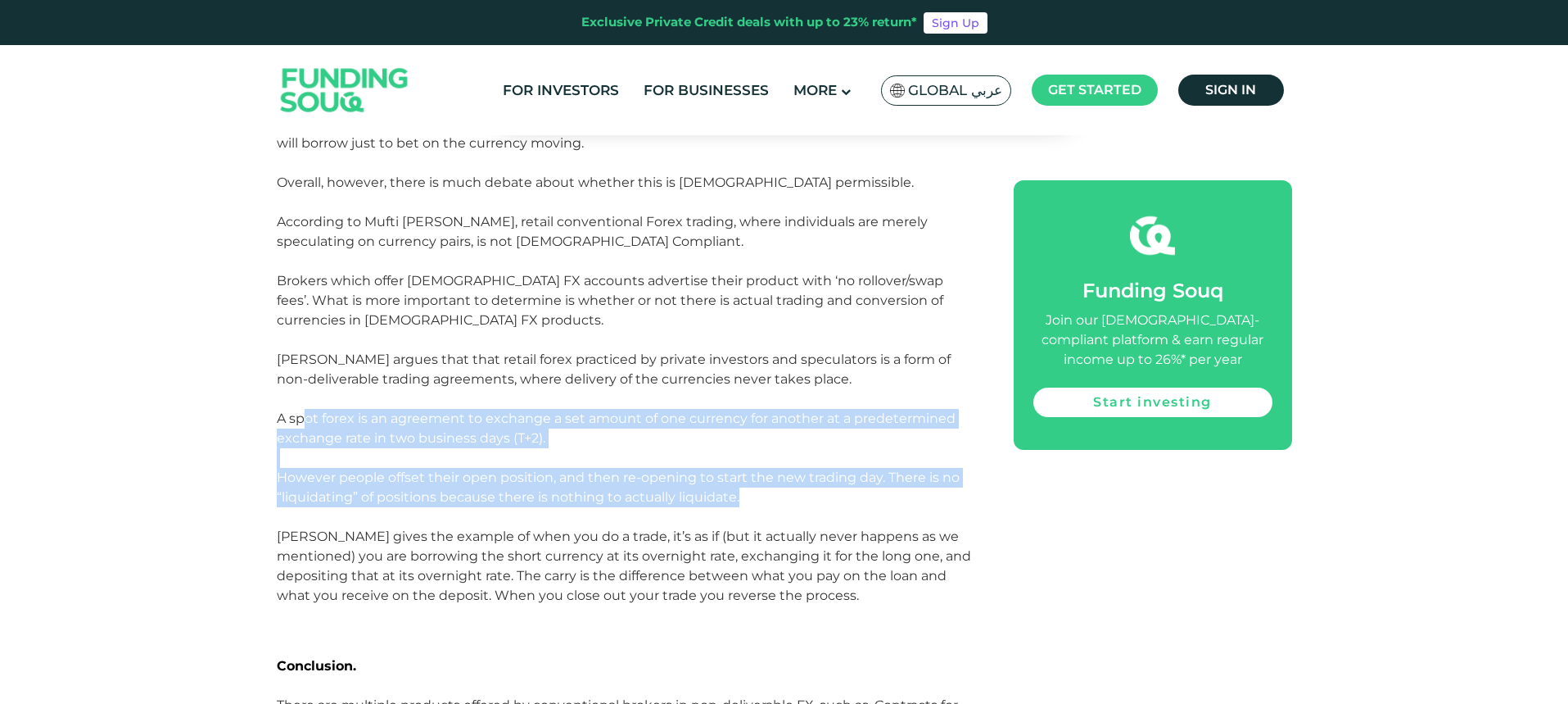
drag, startPoint x: 308, startPoint y: 399, endPoint x: 744, endPoint y: 485, distance: 444.4
click at [744, 485] on p "A spot forex is an agreement to exchange a set amount of one currency for anoth…" at bounding box center [628, 458] width 701 height 99
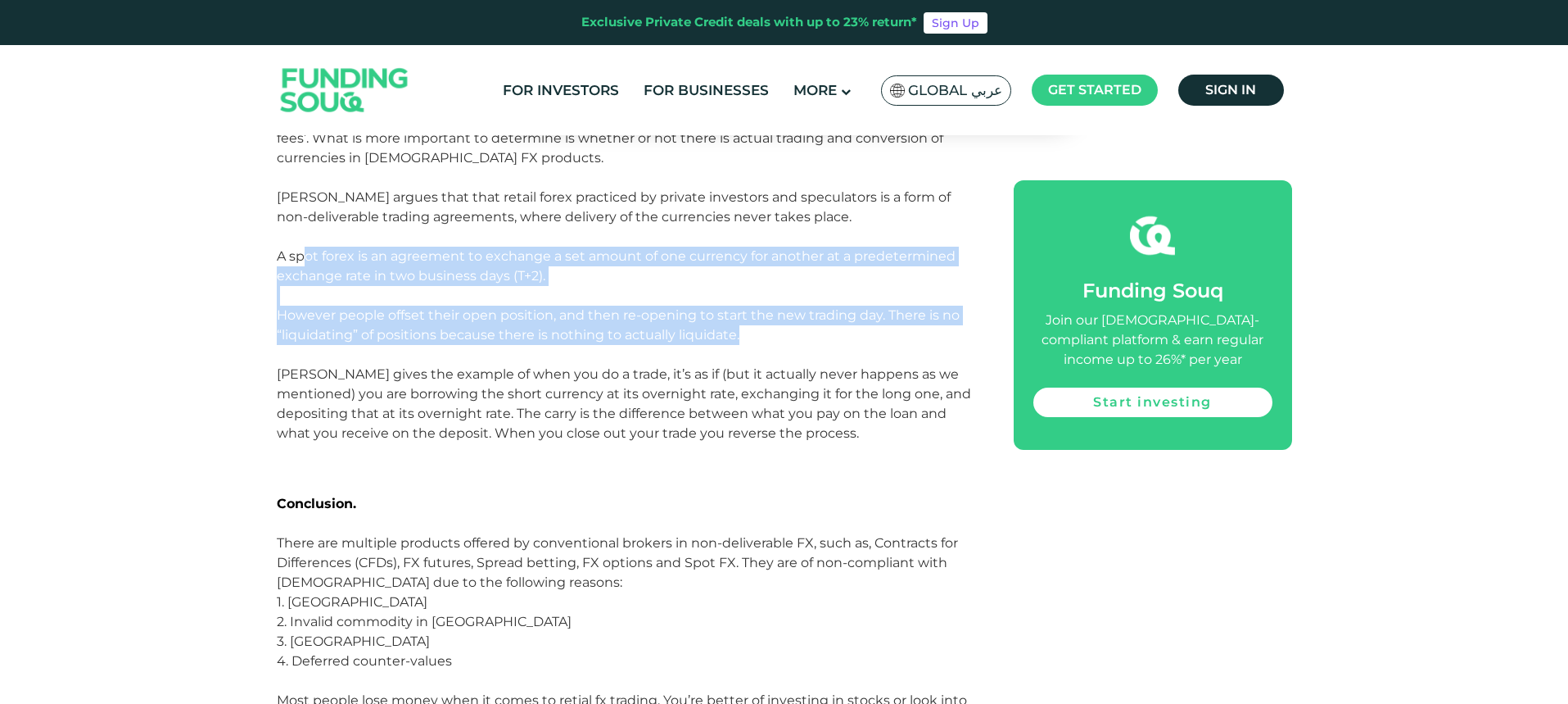
scroll to position [3360, 0]
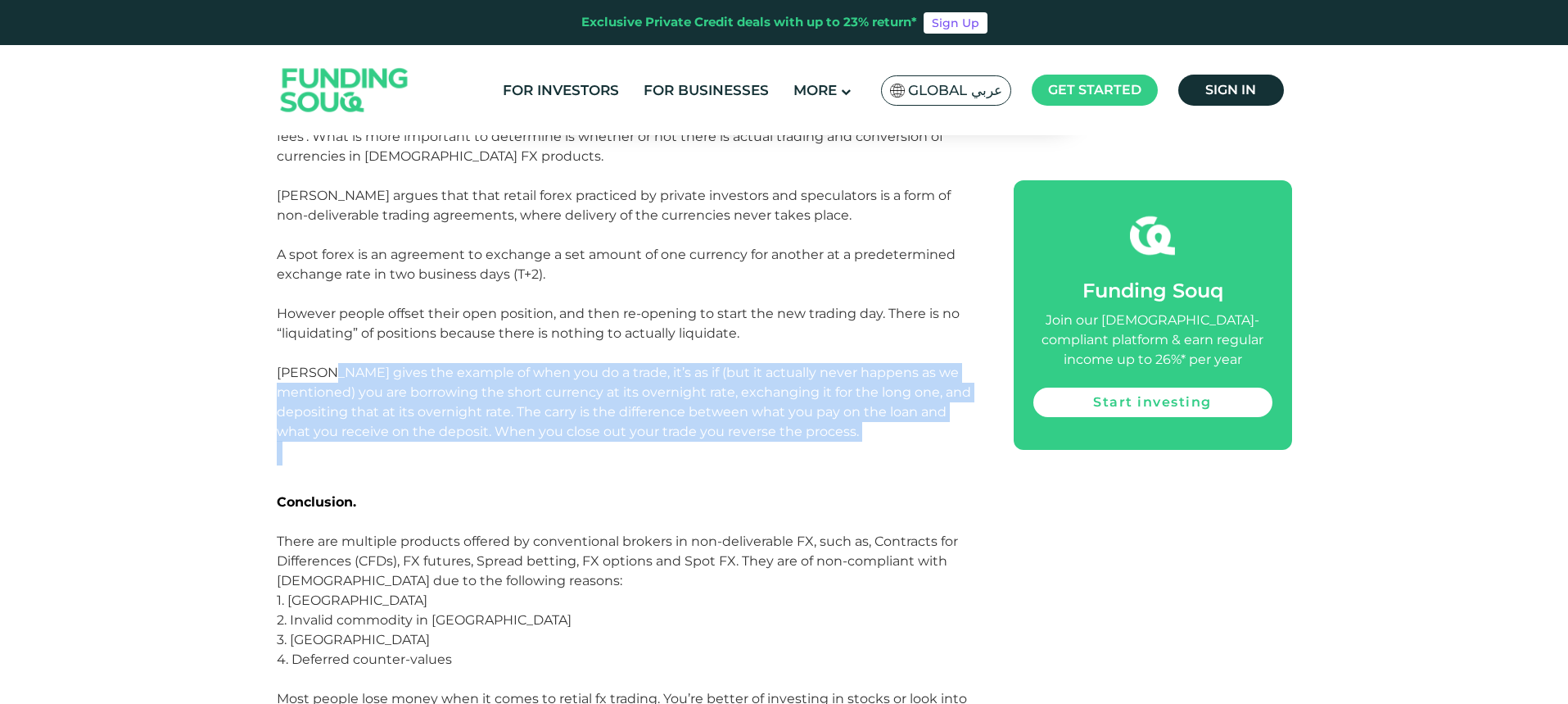
drag, startPoint x: 323, startPoint y: 351, endPoint x: 858, endPoint y: 422, distance: 539.7
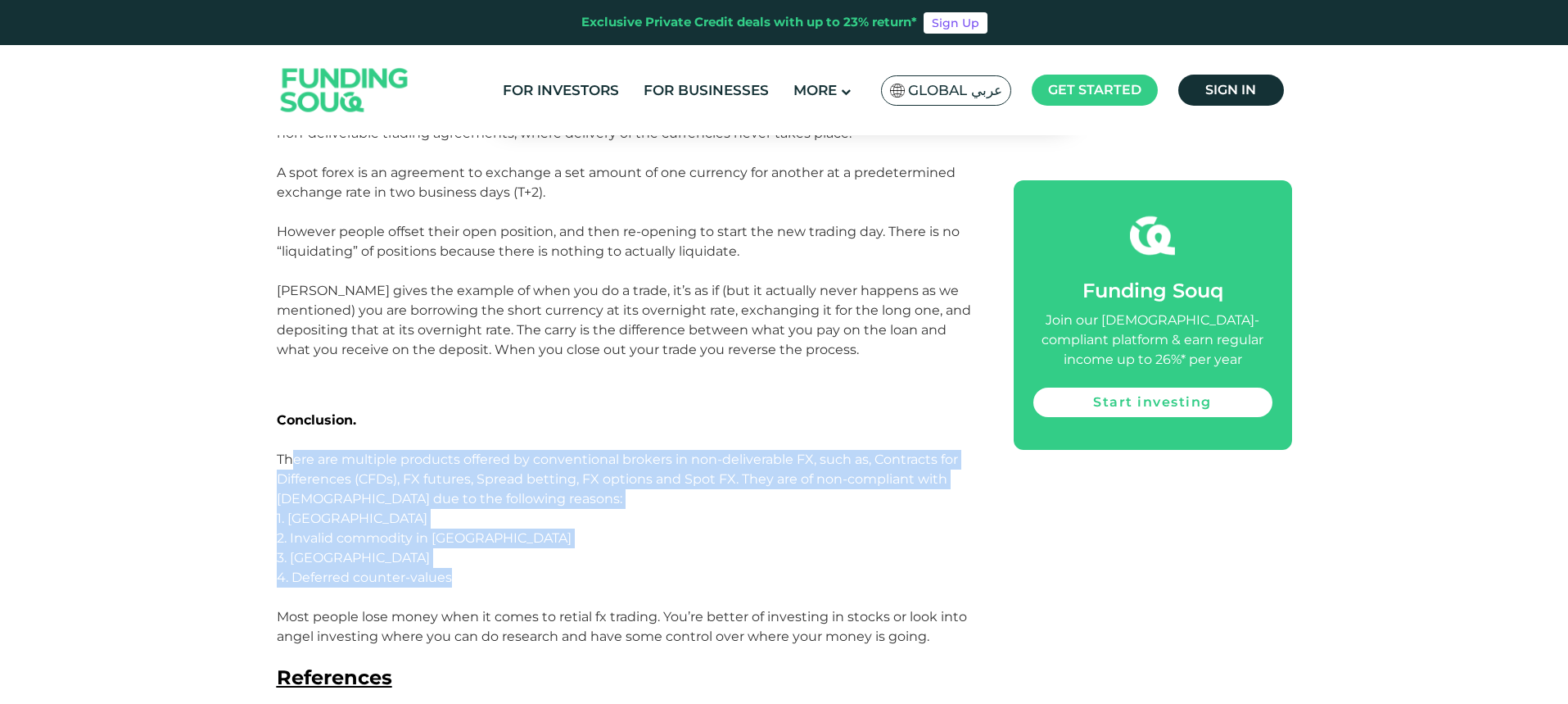
drag, startPoint x: 289, startPoint y: 439, endPoint x: 452, endPoint y: 562, distance: 204.2
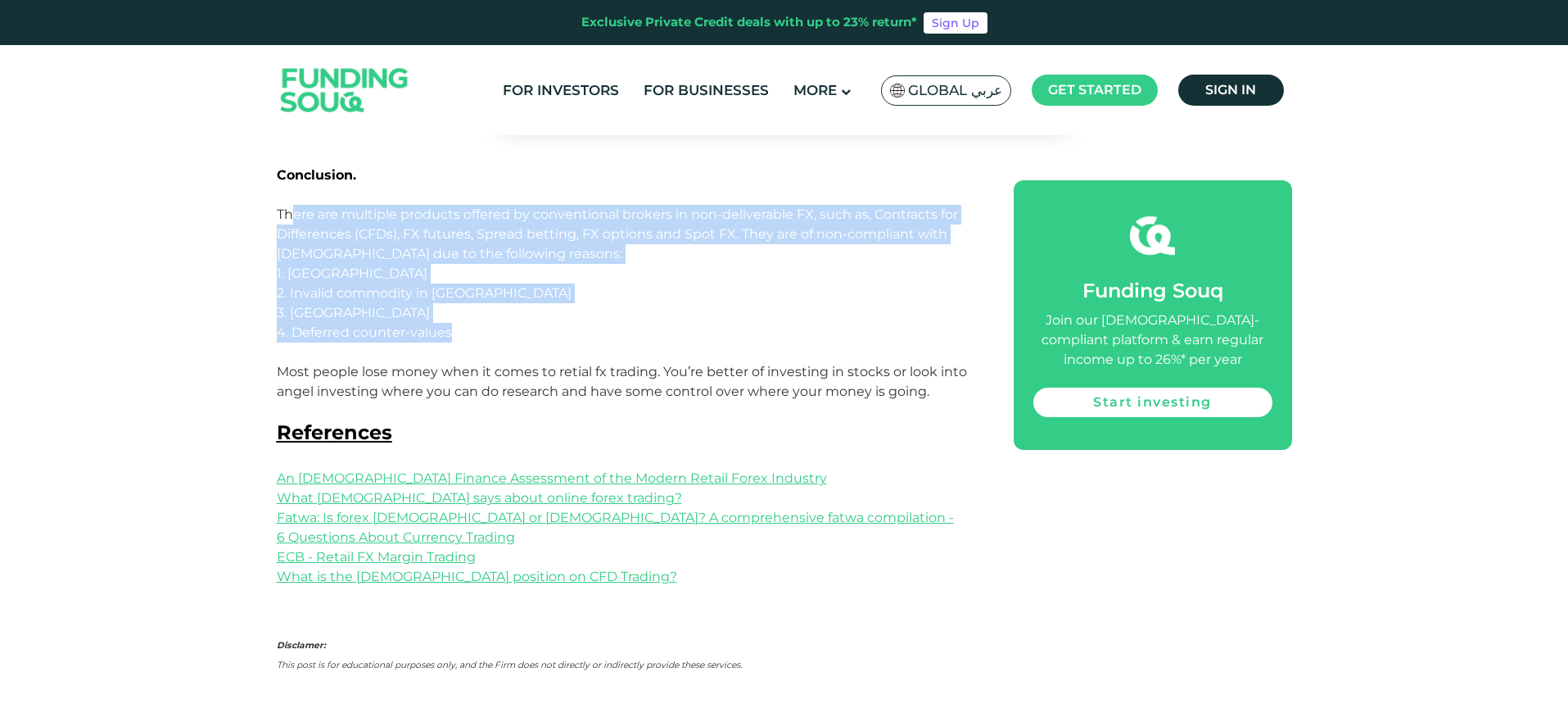
scroll to position [3688, 0]
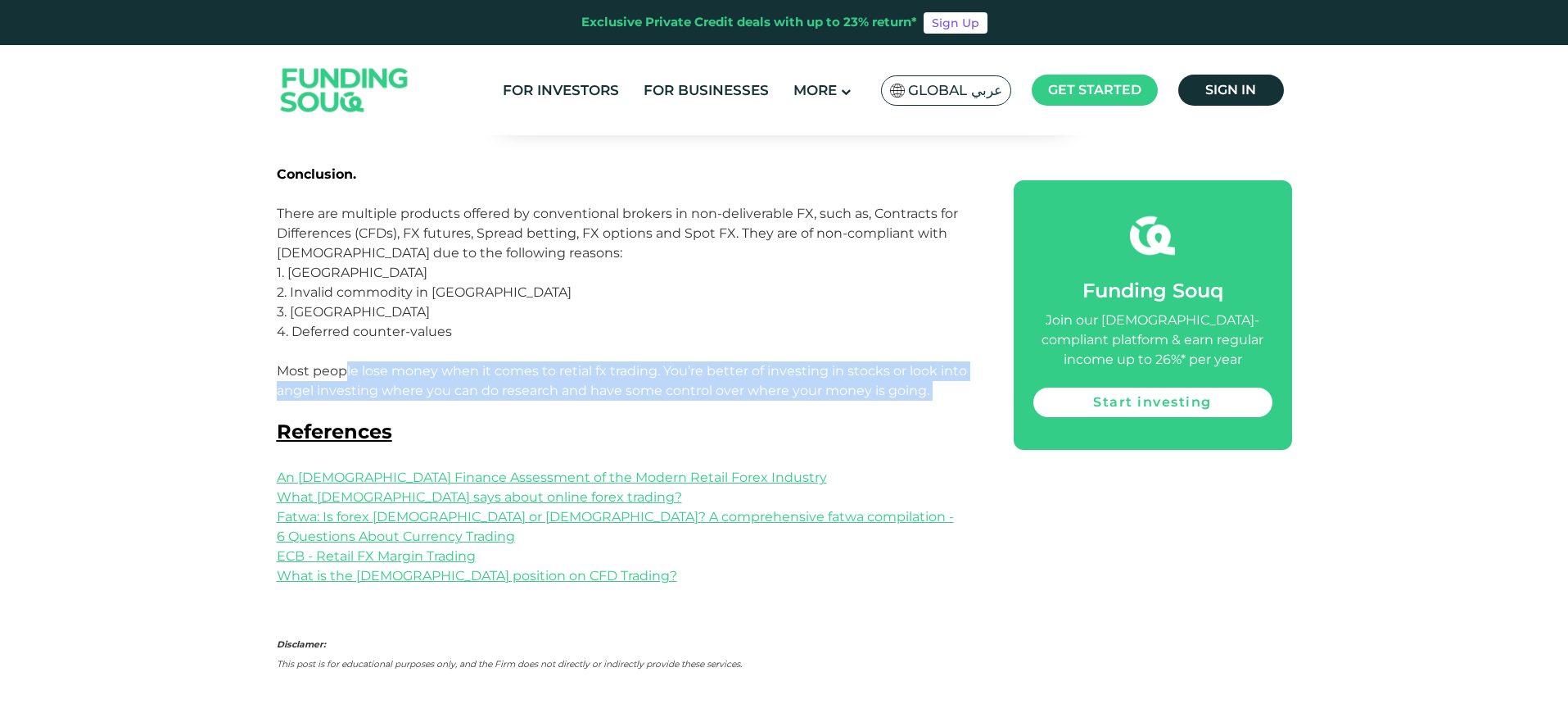
drag, startPoint x: 344, startPoint y: 351, endPoint x: 926, endPoint y: 386, distance: 583.1
click at [926, 386] on p "Most people lose money when it comes to retial fx trading. You’re better of inv…" at bounding box center [628, 391] width 701 height 59
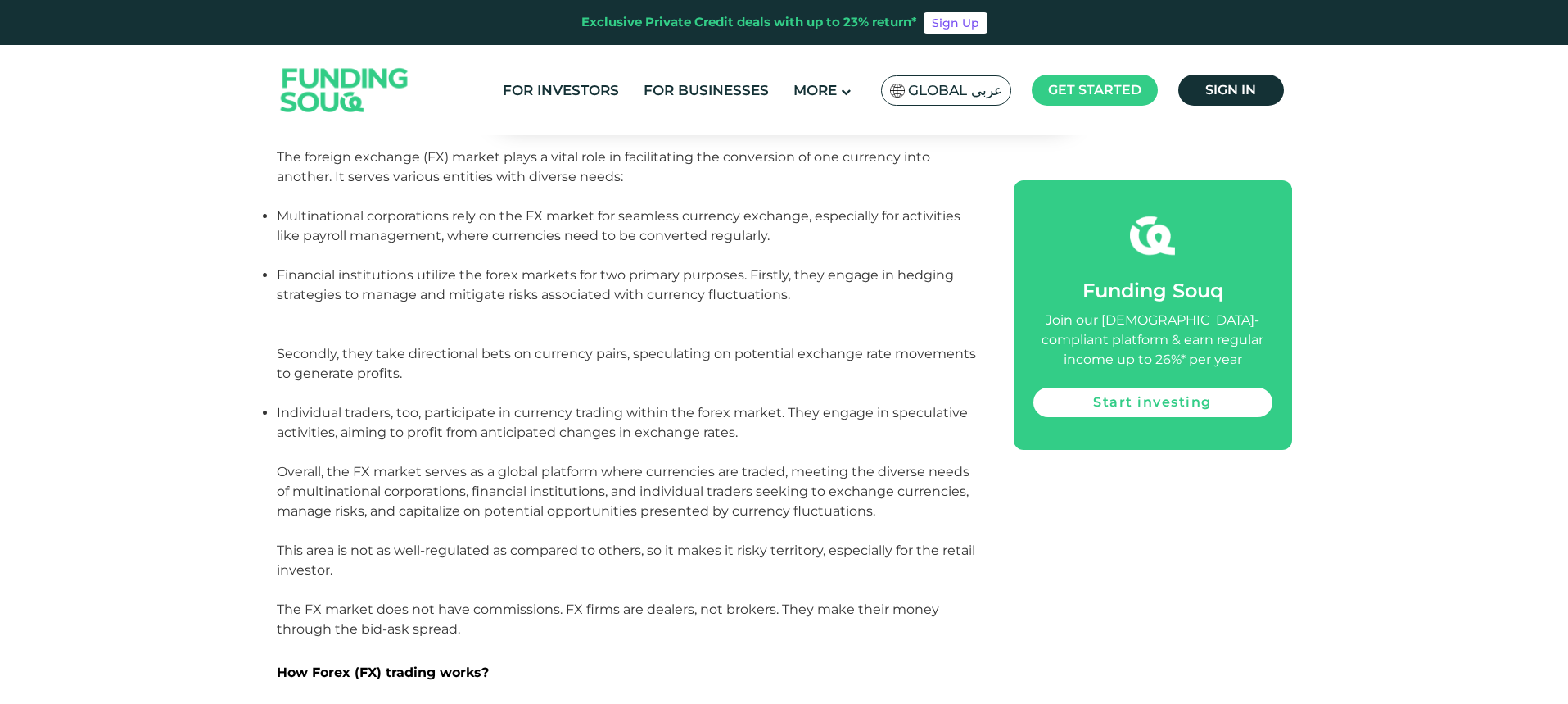
scroll to position [901, 0]
